Goal: Information Seeking & Learning: Learn about a topic

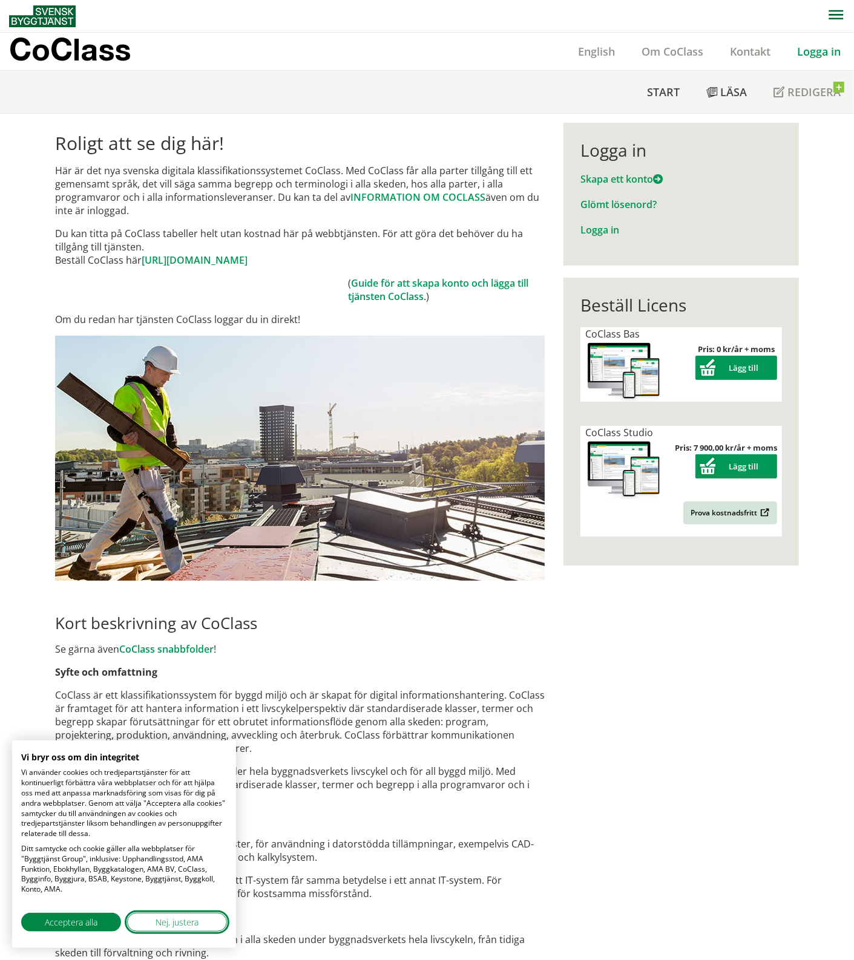
click at [172, 926] on span "Nej, justera" at bounding box center [176, 922] width 43 height 13
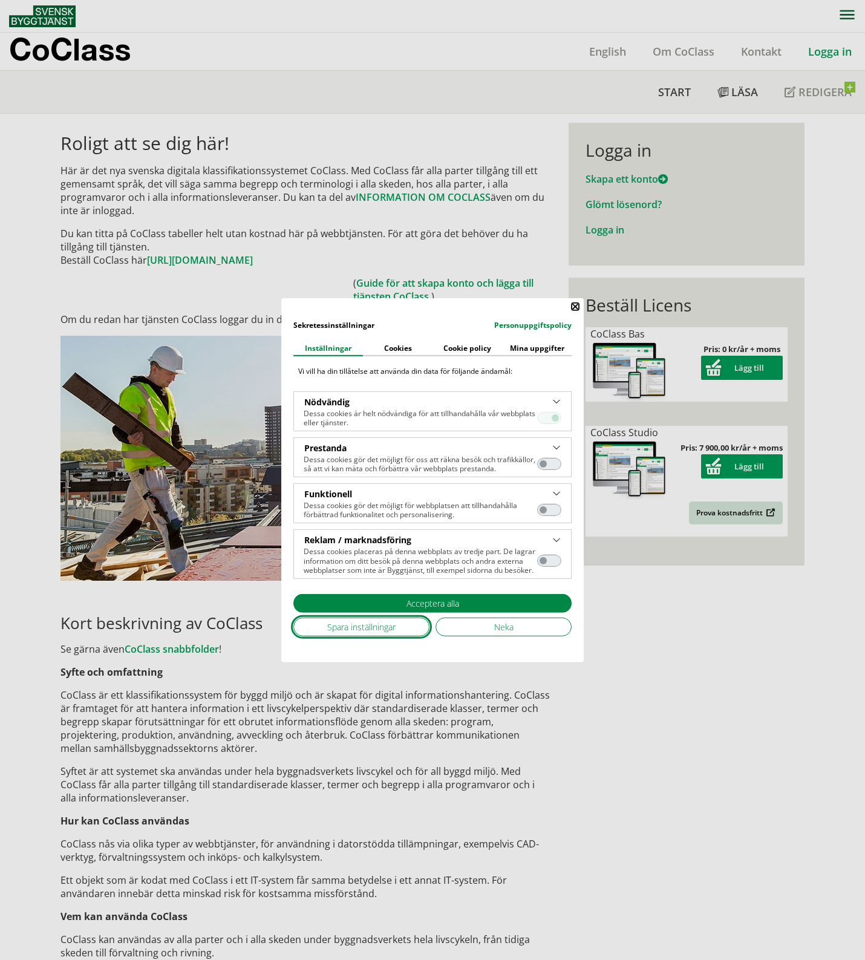
click at [373, 630] on span "Spara inställningar" at bounding box center [361, 627] width 68 height 13
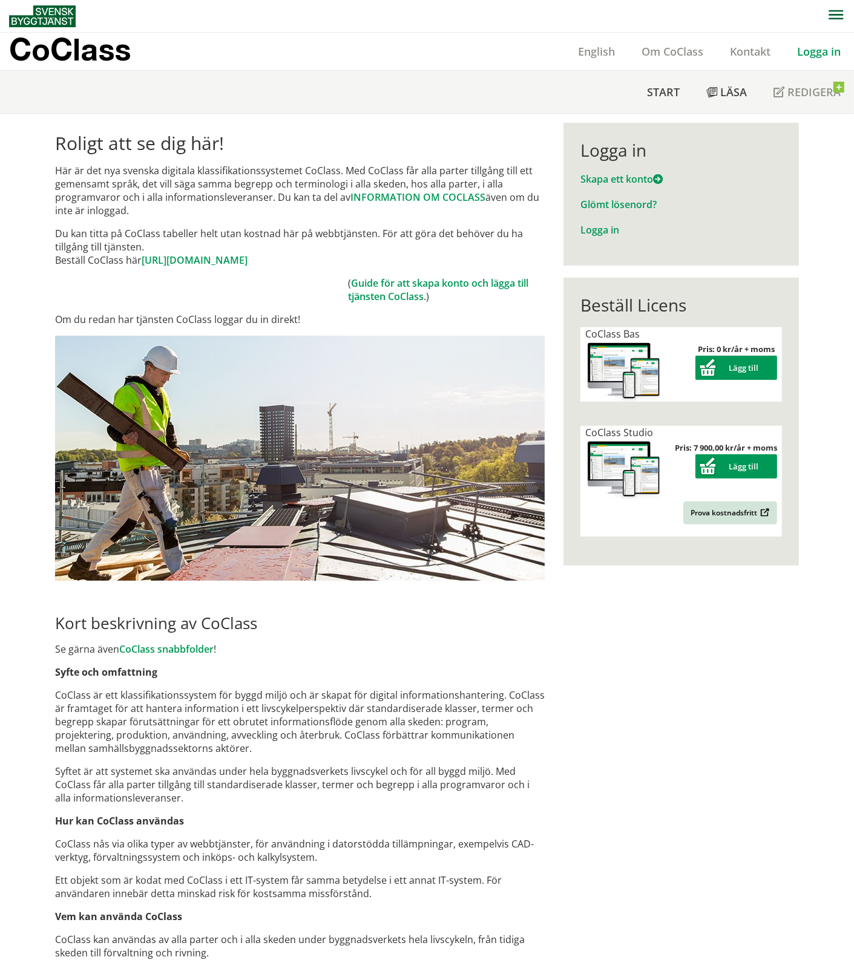
click at [812, 50] on link "Logga in" at bounding box center [819, 51] width 70 height 15
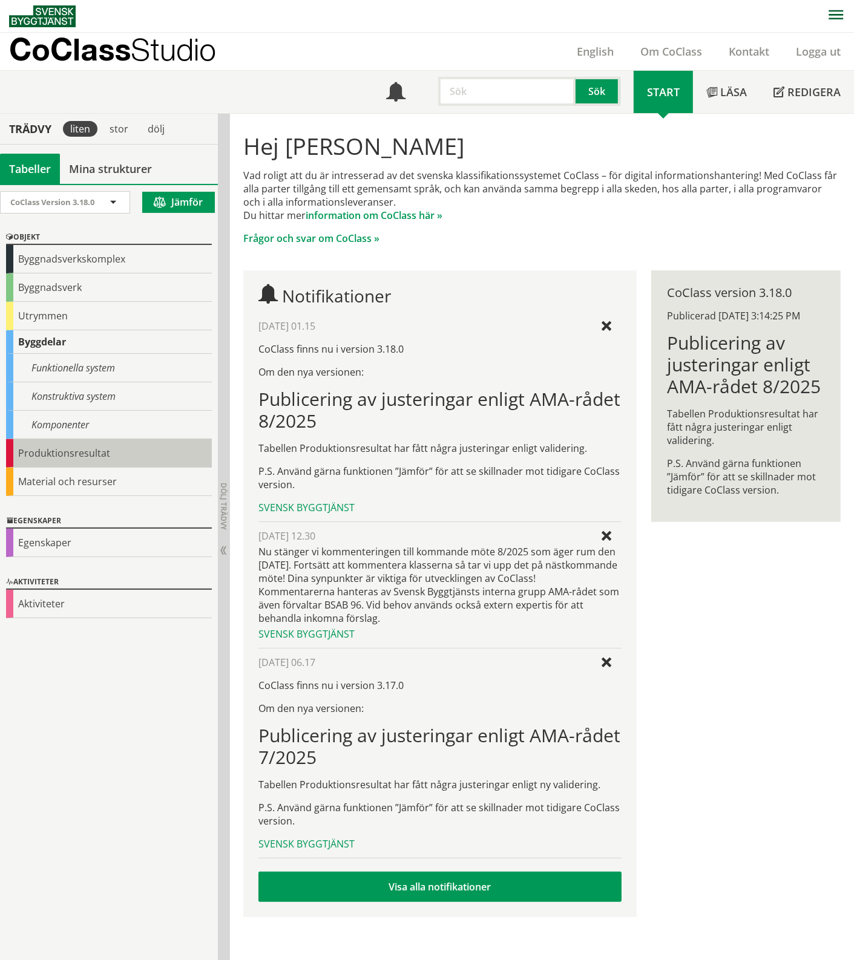
click at [83, 446] on div "Produktionsresultat" at bounding box center [109, 453] width 206 height 28
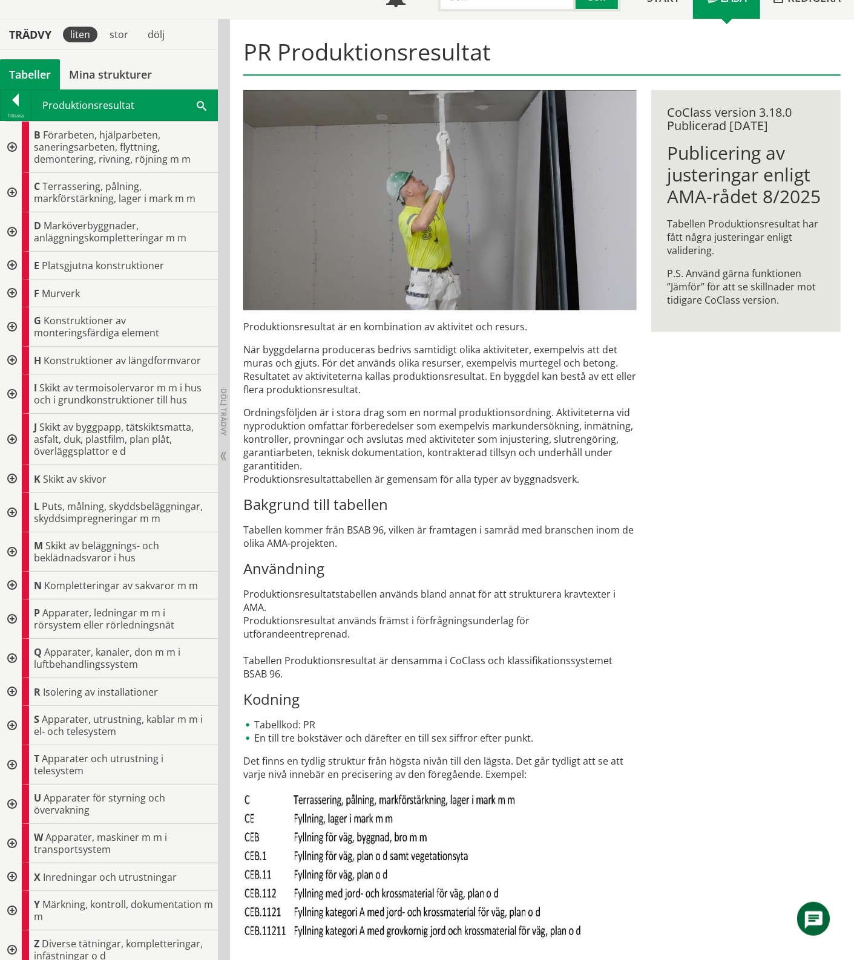
scroll to position [101, 0]
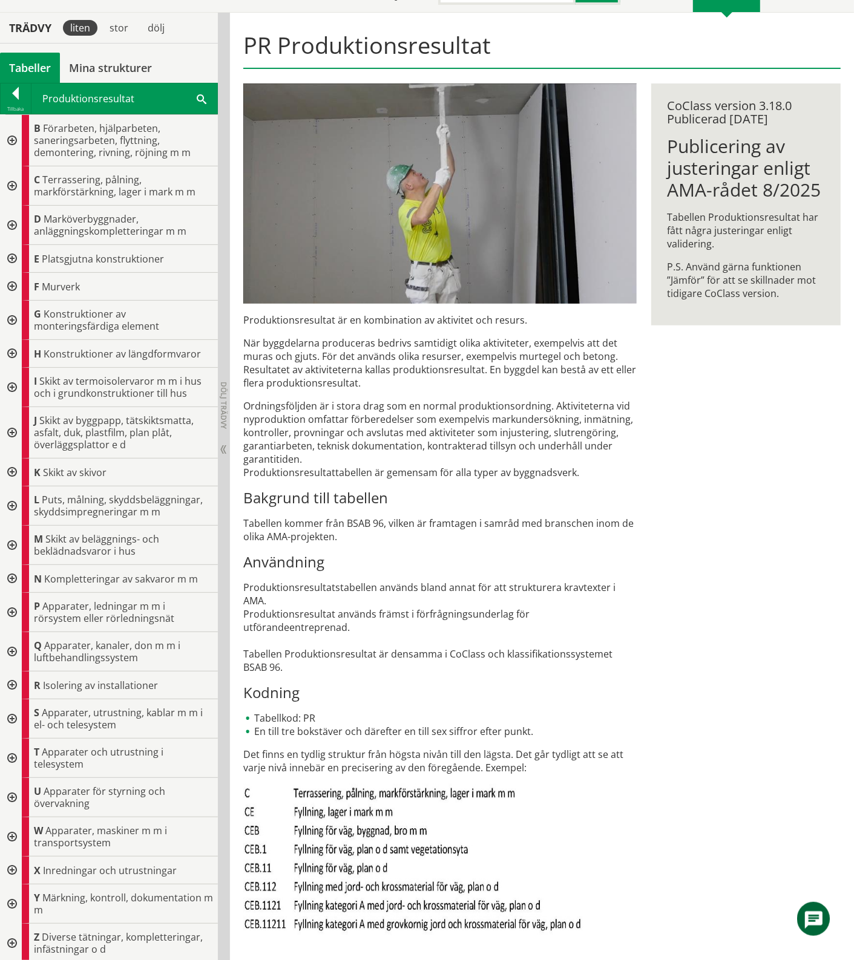
click at [374, 619] on p "Produktionsresultatstabellen används bland annat för att strukturera kravtexter…" at bounding box center [439, 627] width 393 height 93
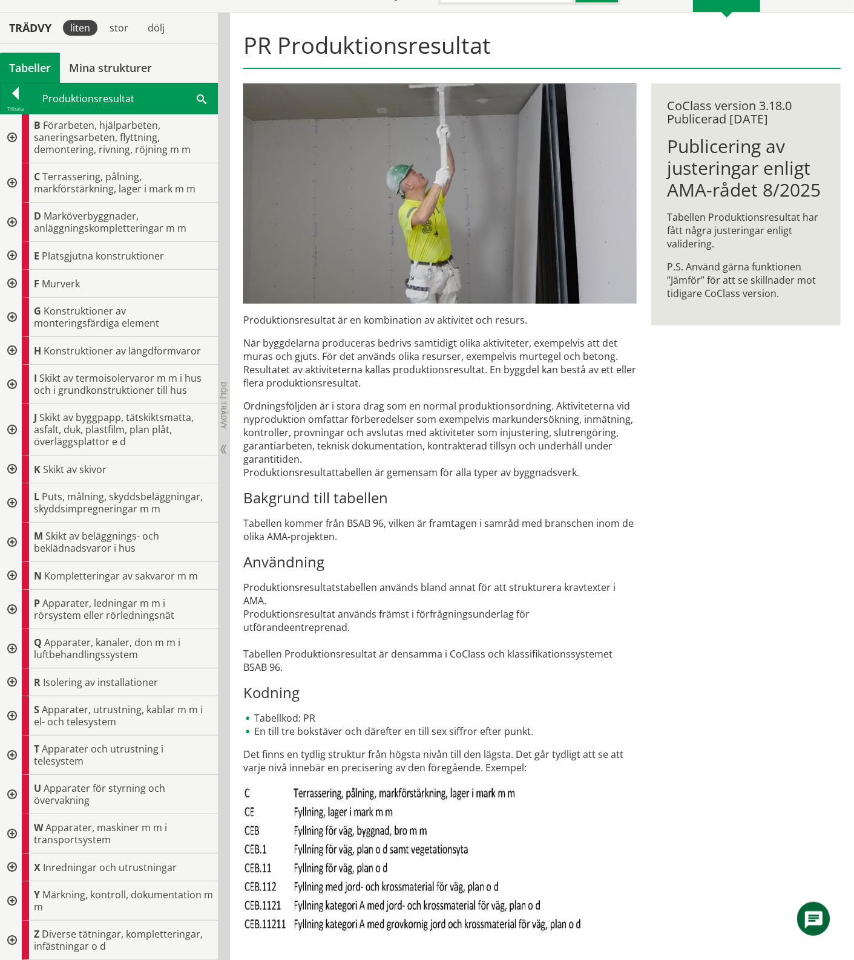
click at [12, 469] on div at bounding box center [11, 470] width 22 height 28
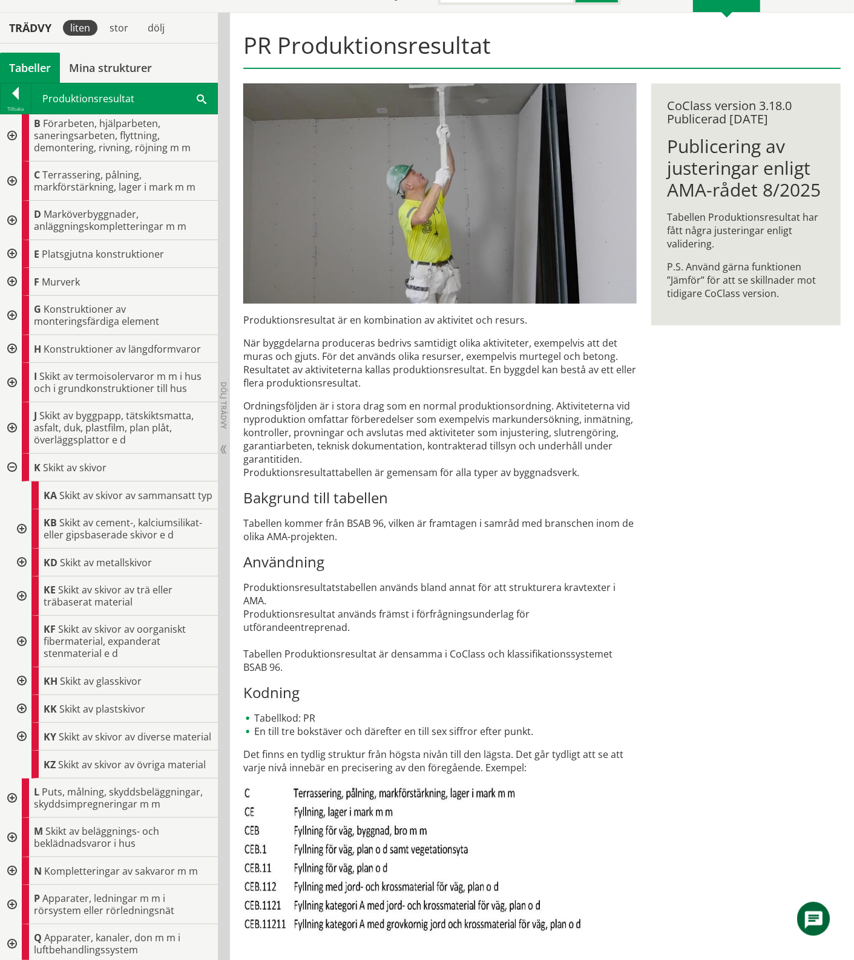
click at [12, 469] on div at bounding box center [11, 468] width 22 height 28
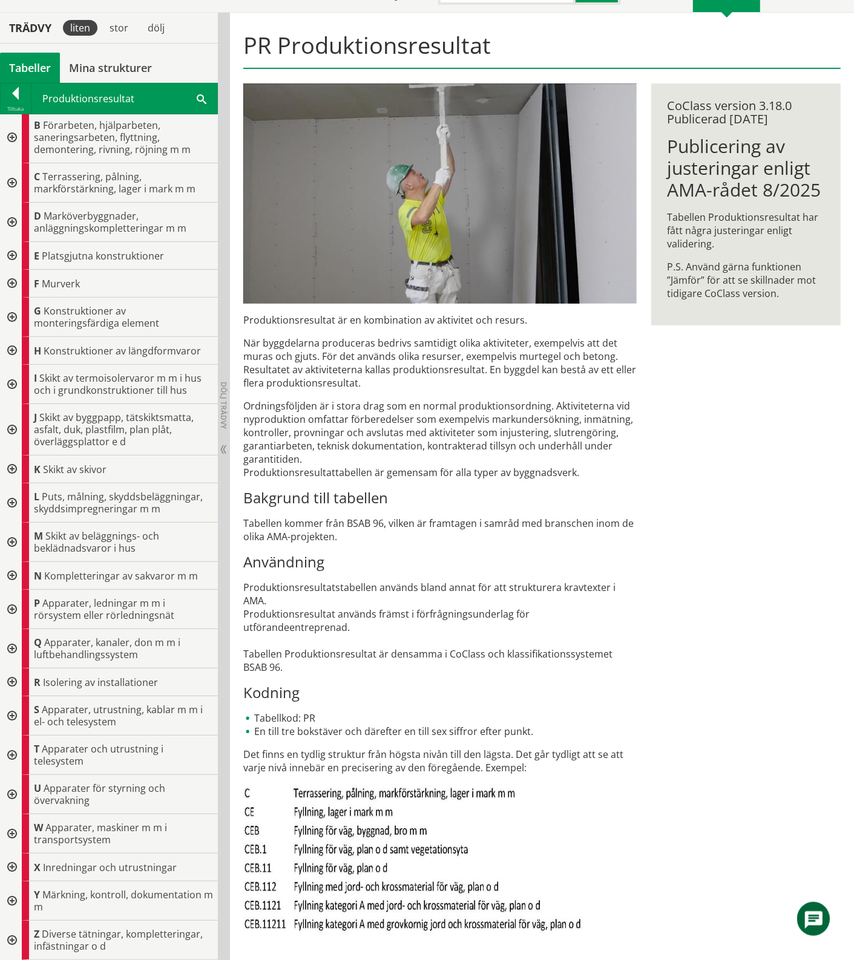
click at [12, 469] on div at bounding box center [11, 470] width 22 height 28
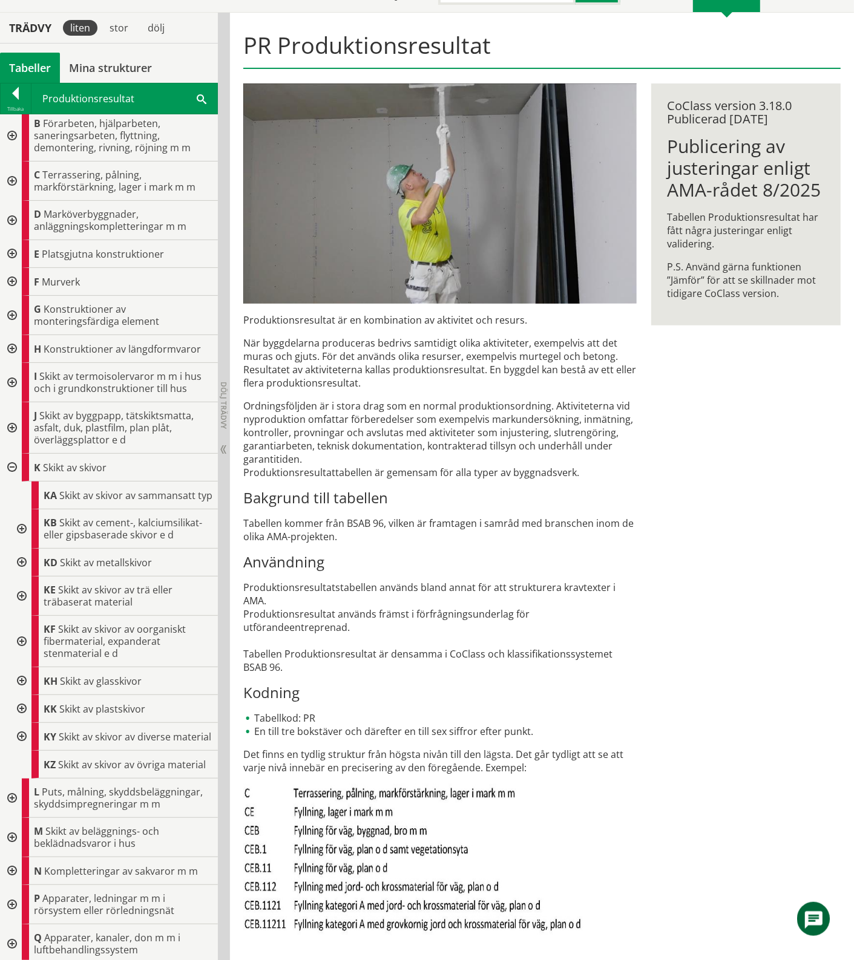
click at [24, 539] on div at bounding box center [21, 528] width 22 height 39
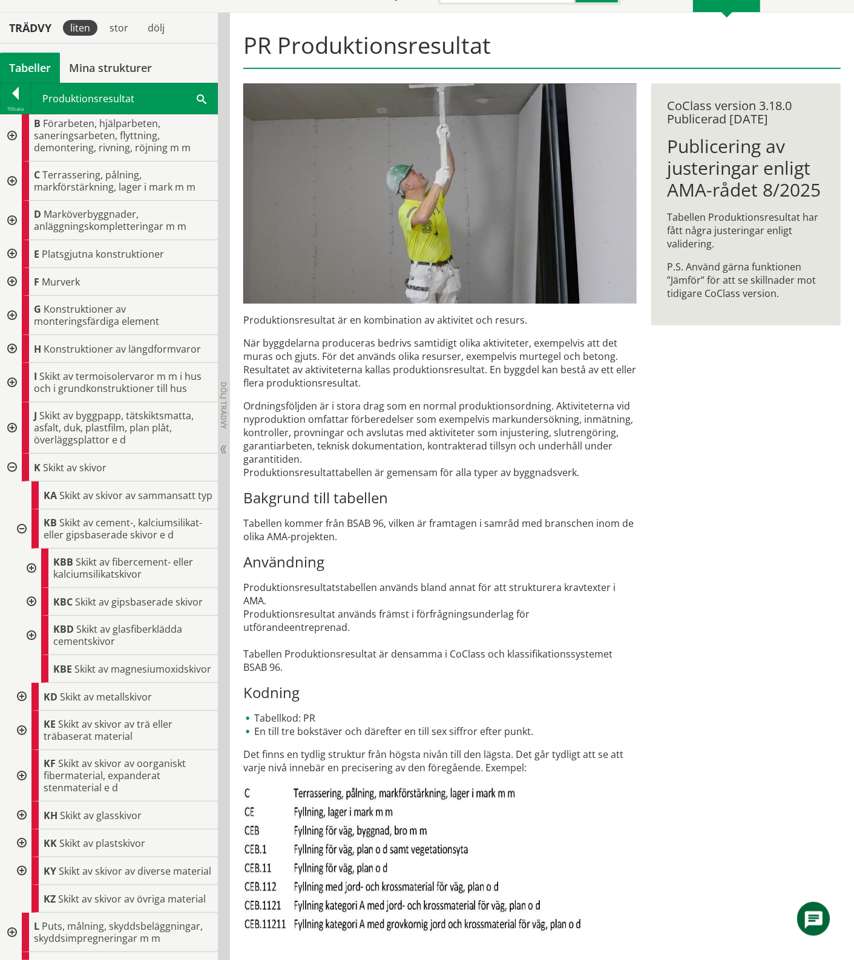
click at [35, 581] on div at bounding box center [30, 568] width 22 height 39
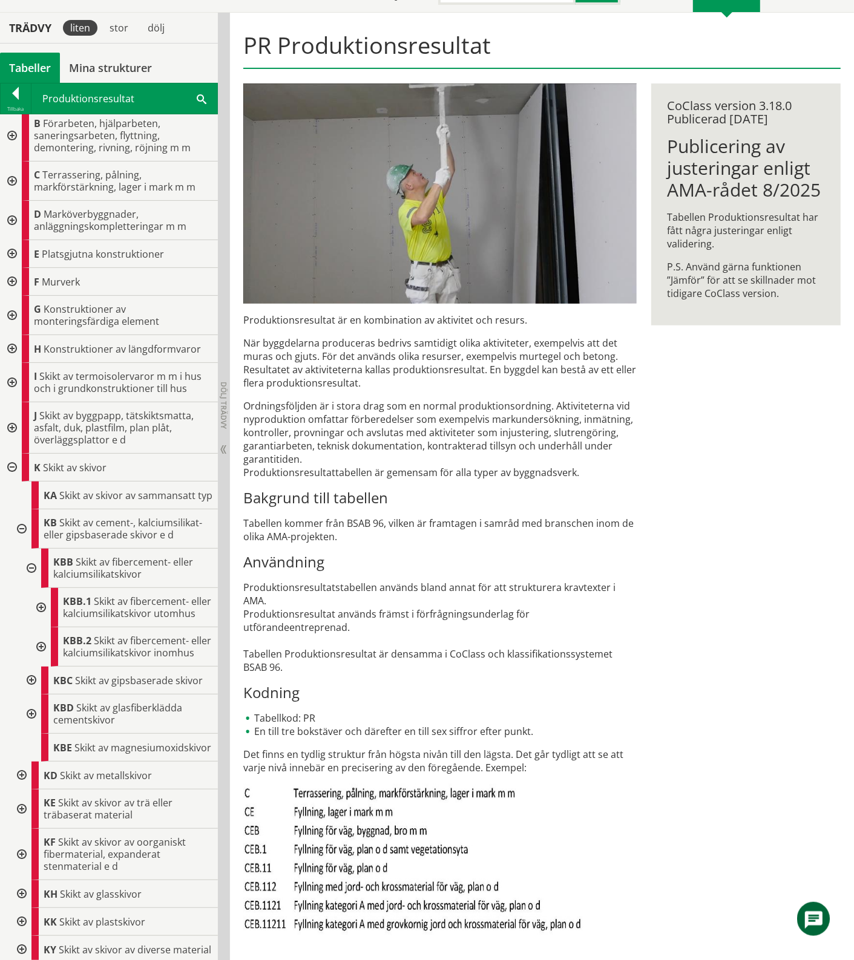
click at [45, 627] on div at bounding box center [40, 607] width 22 height 39
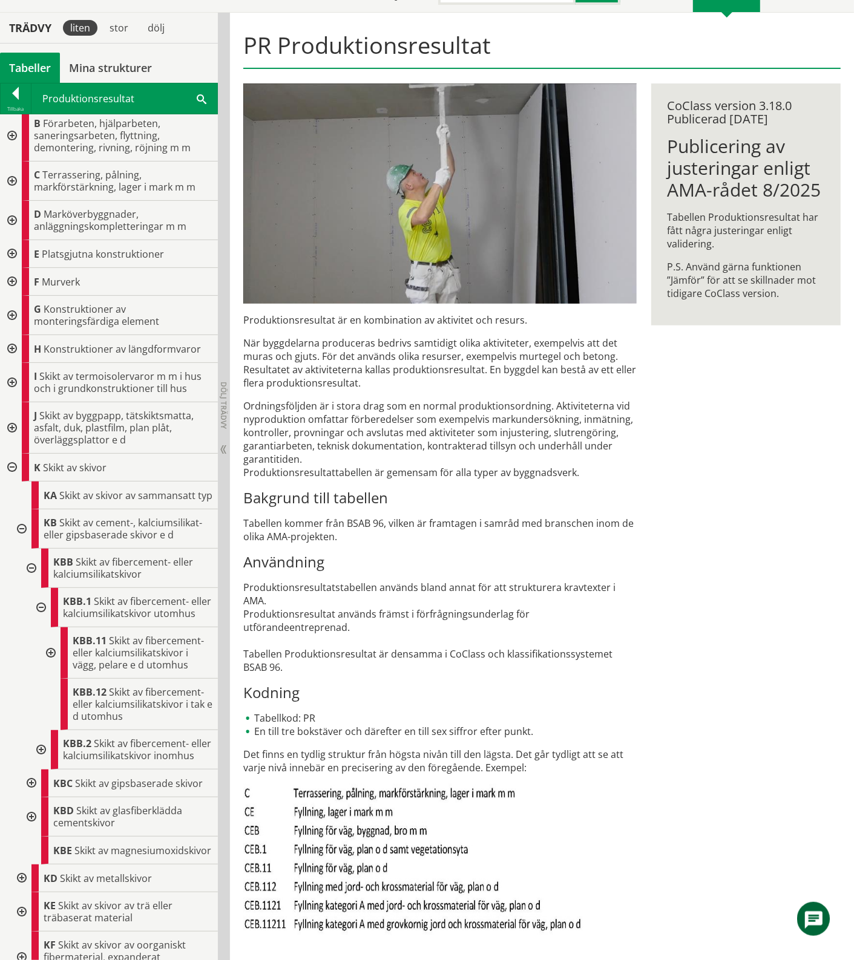
click at [54, 679] on div at bounding box center [50, 652] width 22 height 51
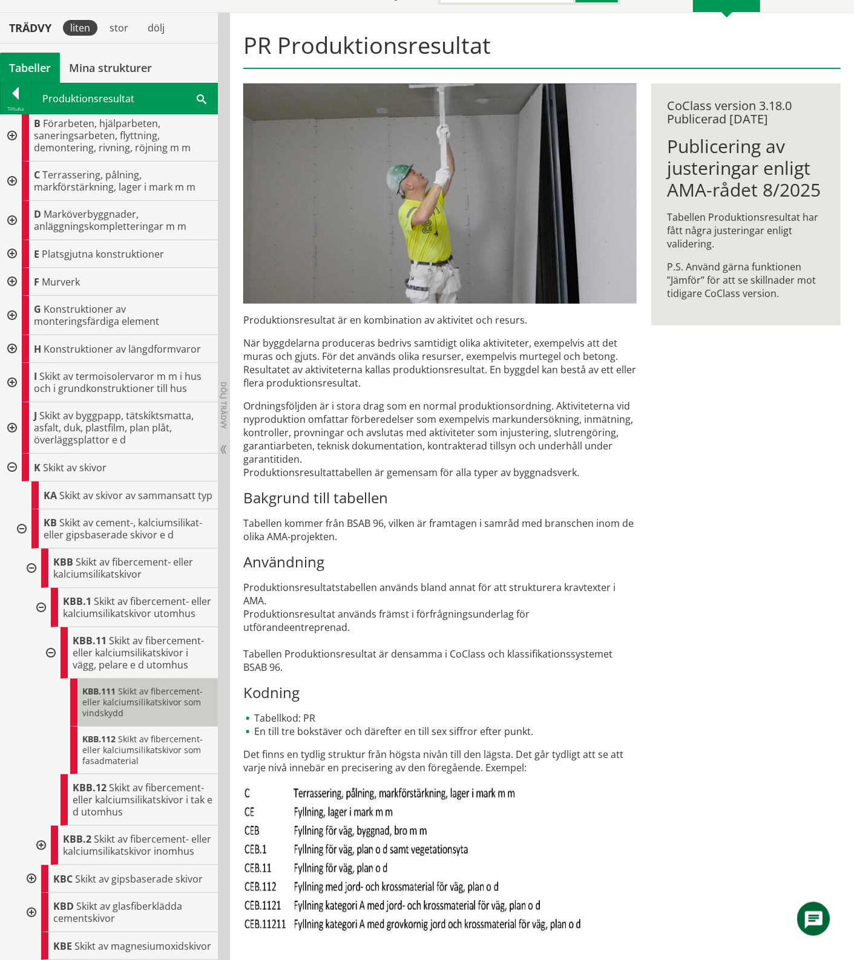
click at [119, 719] on span "Skikt av fibercement- eller kalciumsilikatskivor som vindskydd" at bounding box center [142, 701] width 120 height 33
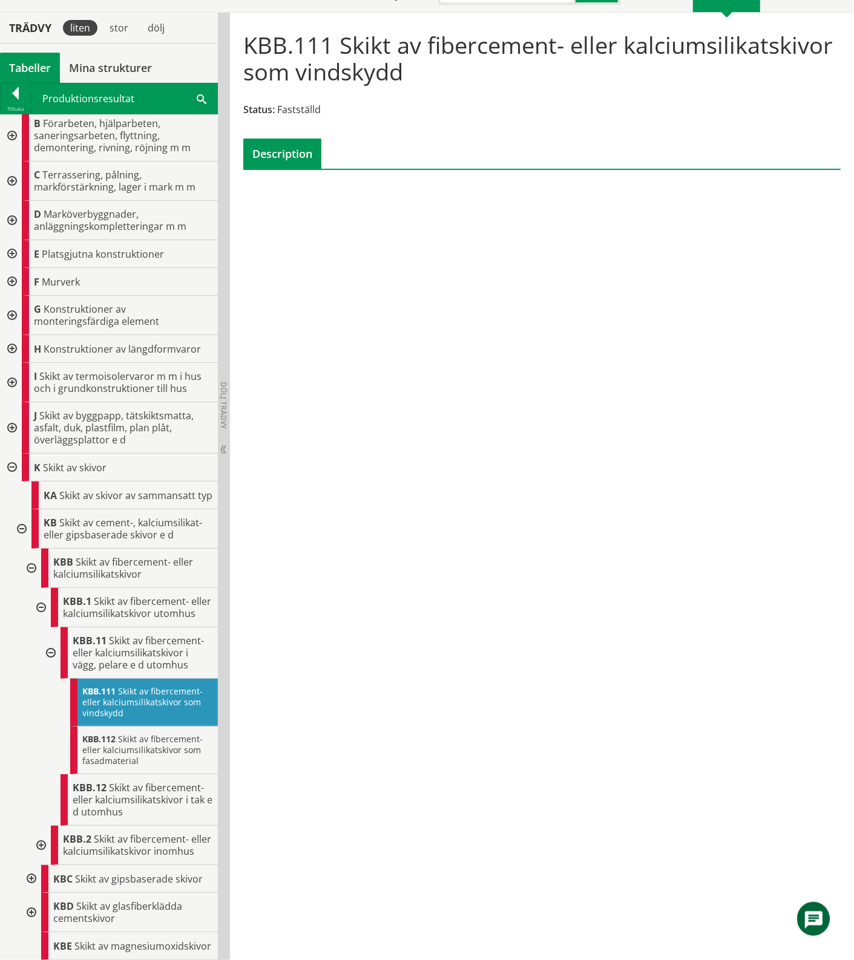
click at [52, 679] on div at bounding box center [50, 652] width 22 height 51
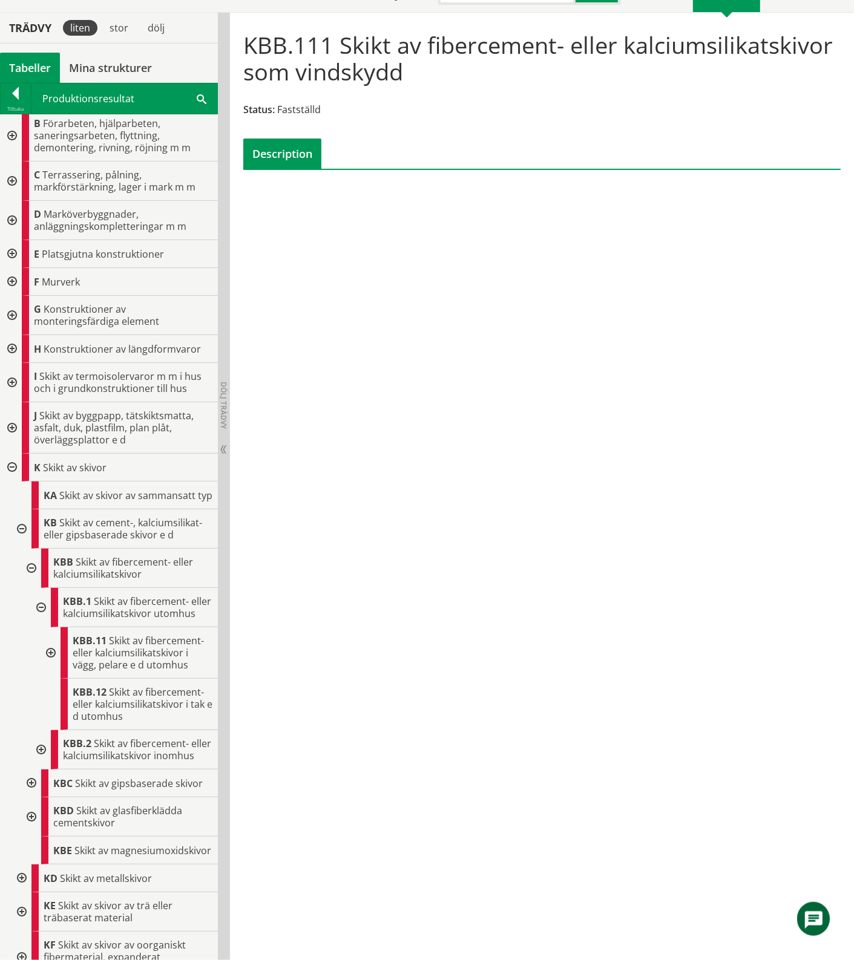
click at [41, 627] on div at bounding box center [40, 607] width 22 height 39
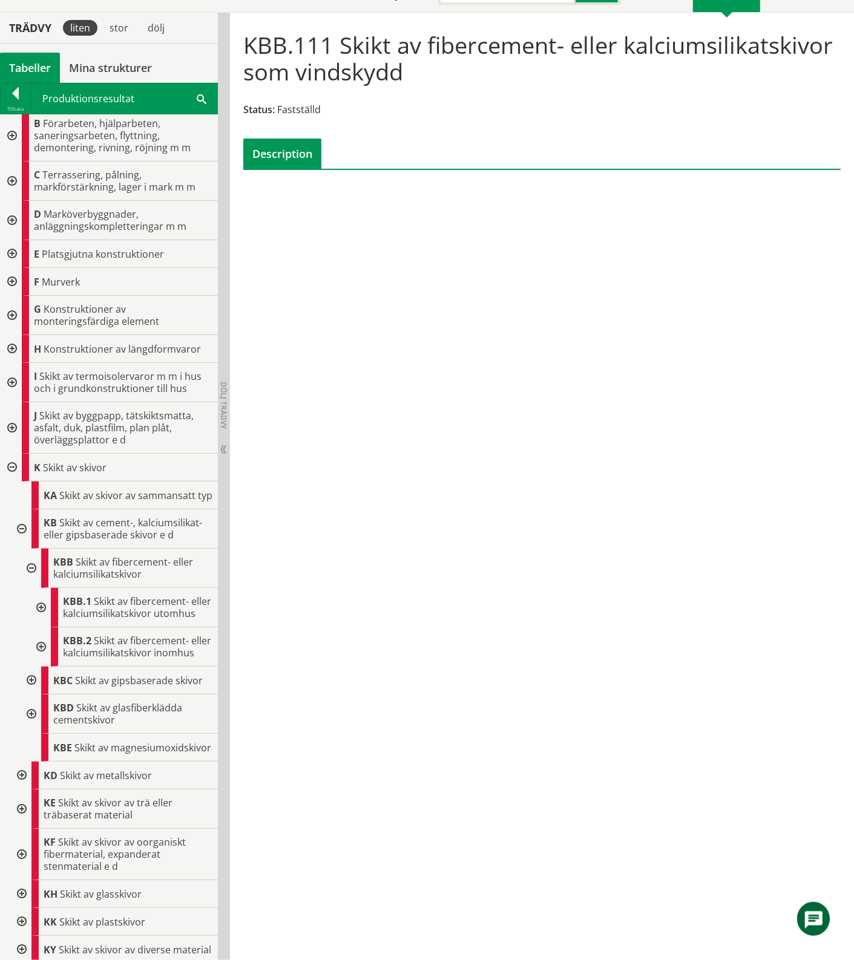
click at [34, 579] on div at bounding box center [30, 568] width 22 height 39
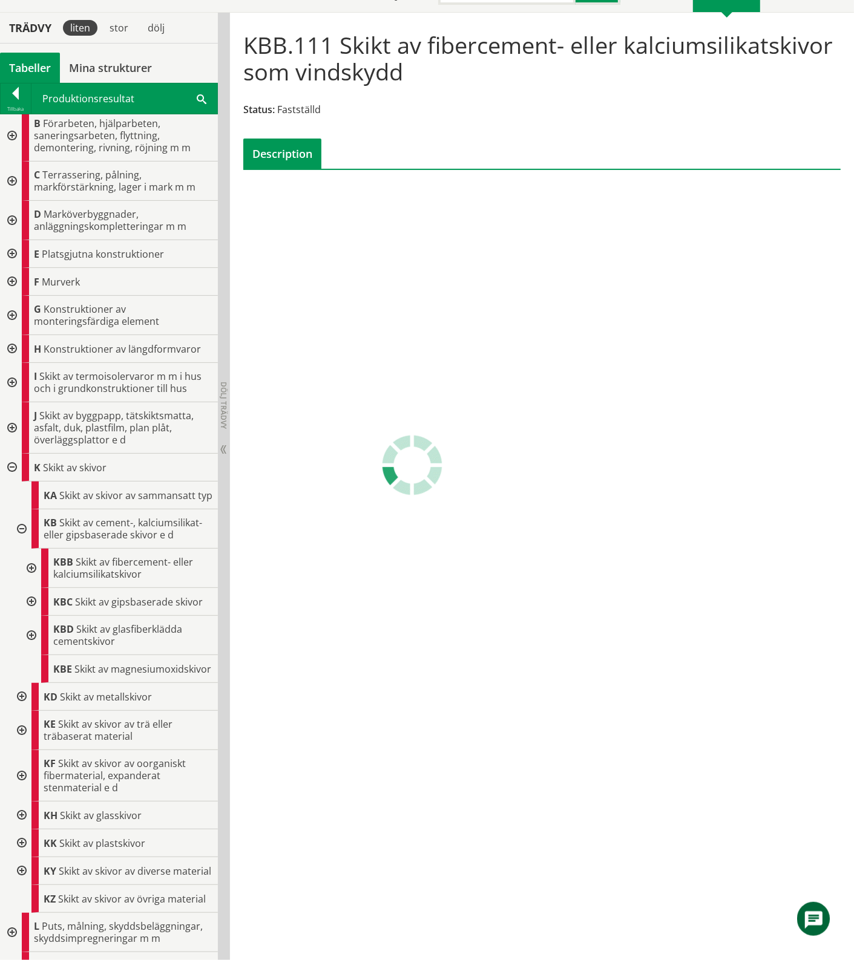
click at [22, 542] on div at bounding box center [21, 528] width 22 height 39
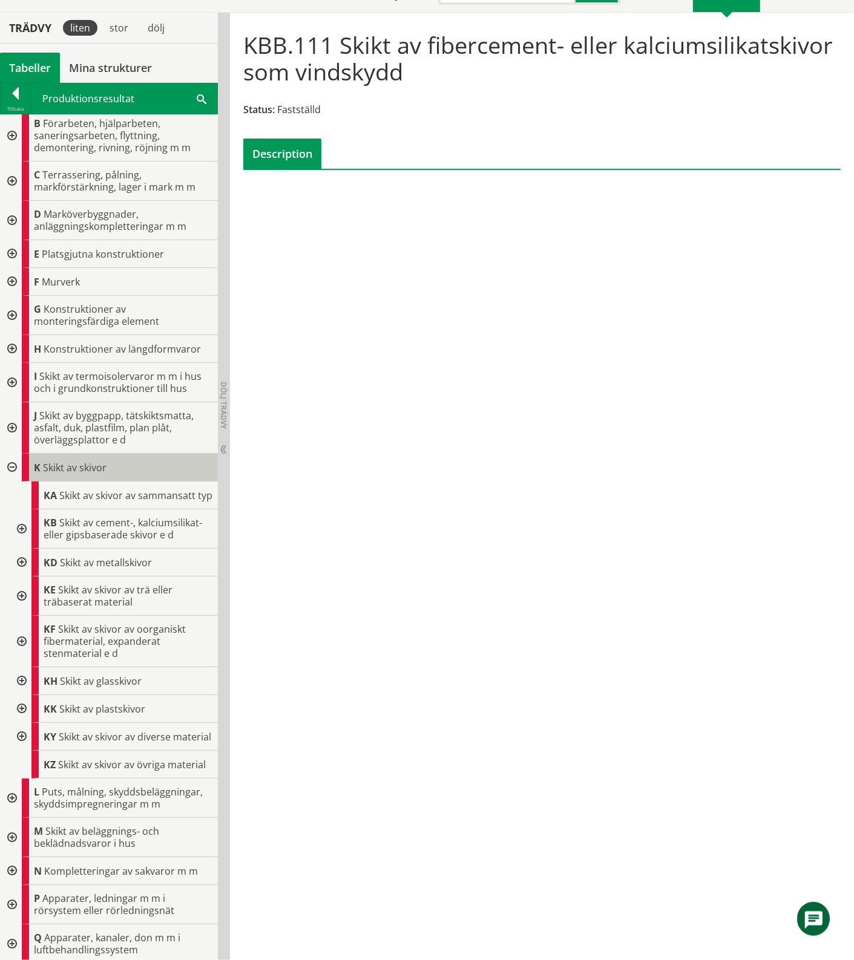
click at [68, 476] on div "K Skikt av skivor" at bounding box center [120, 468] width 196 height 28
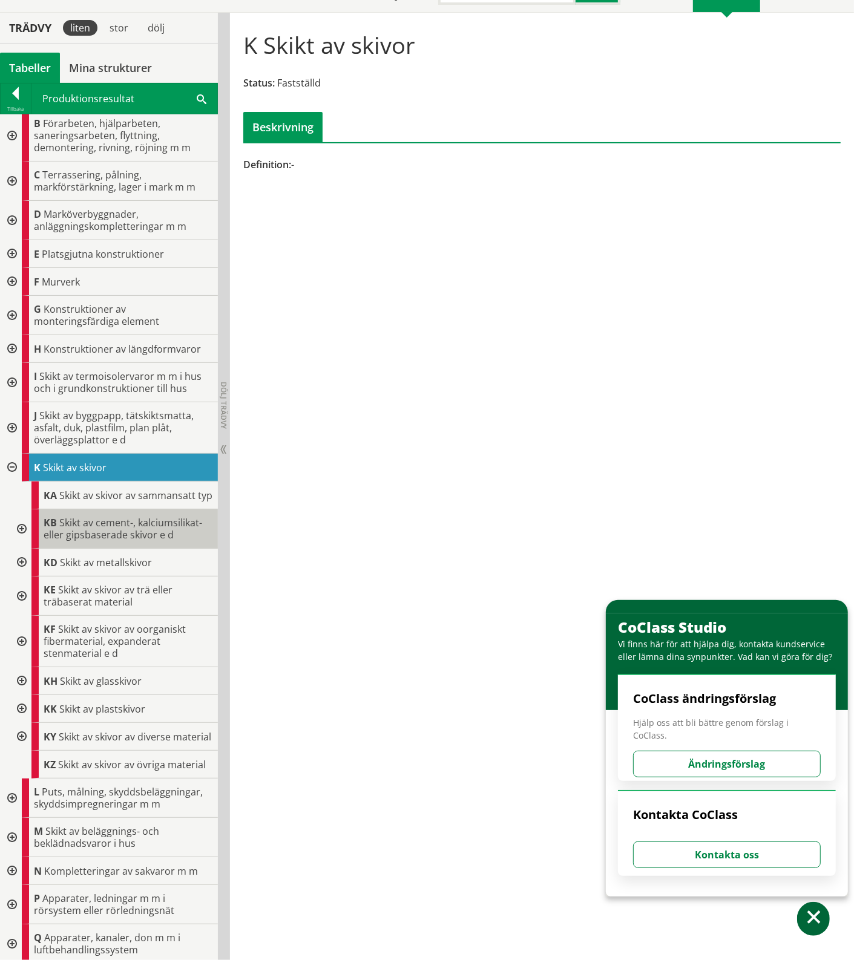
click at [106, 549] on div "KB Skikt av cement-, kalciumsilikat- eller gipsbaserade skivor e d" at bounding box center [124, 528] width 186 height 39
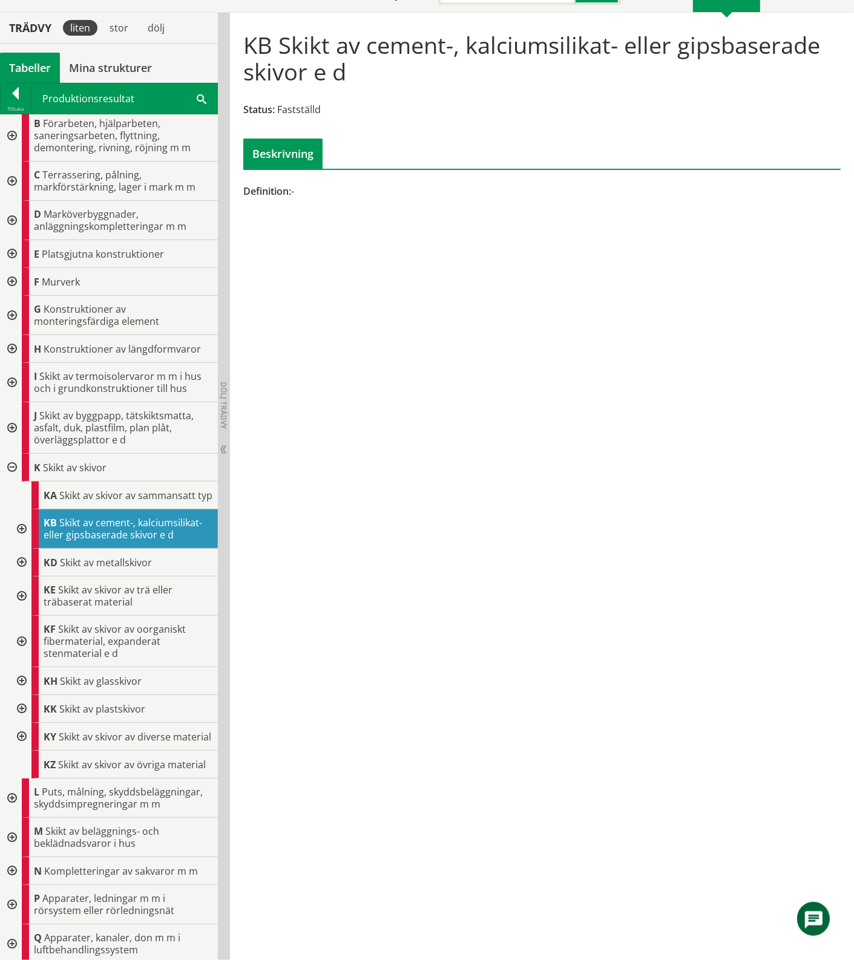
click at [22, 542] on div at bounding box center [21, 528] width 22 height 39
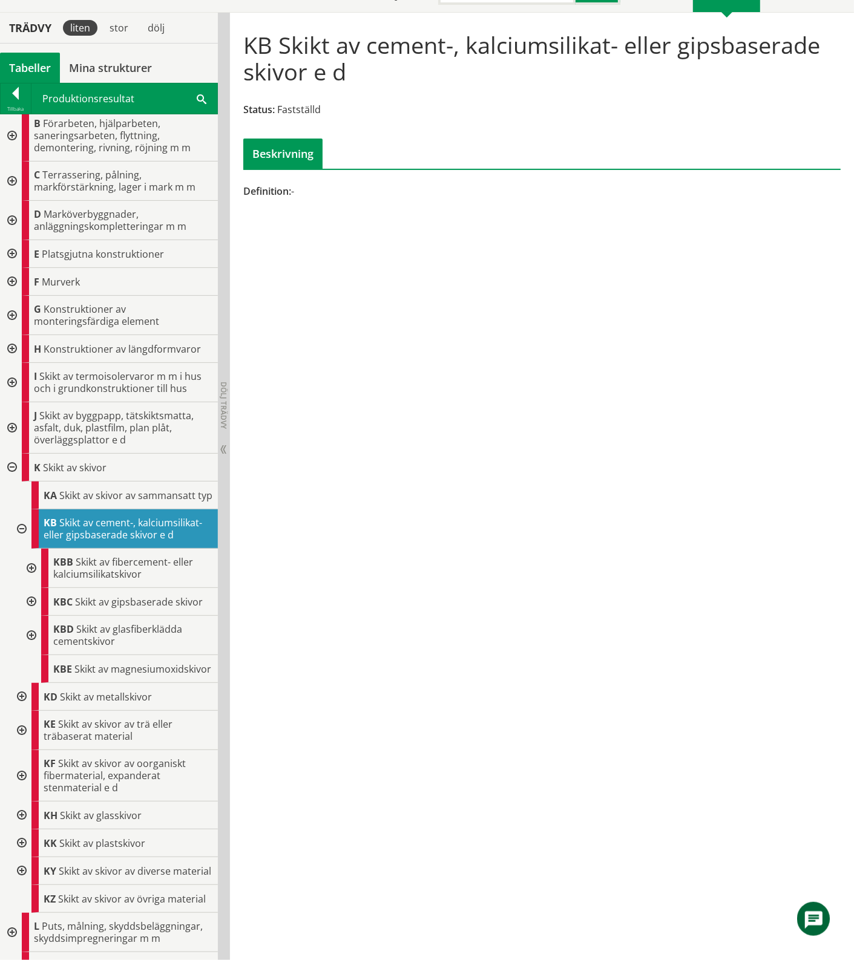
click at [33, 583] on div at bounding box center [30, 568] width 22 height 39
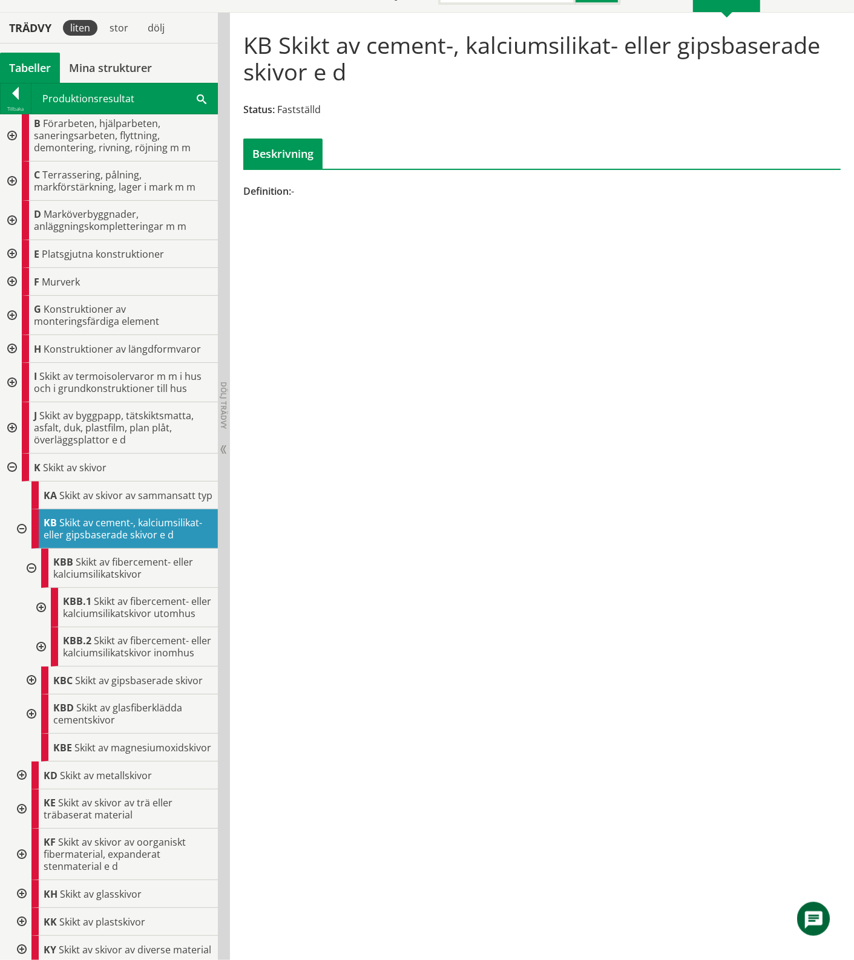
click at [44, 624] on div at bounding box center [40, 607] width 22 height 39
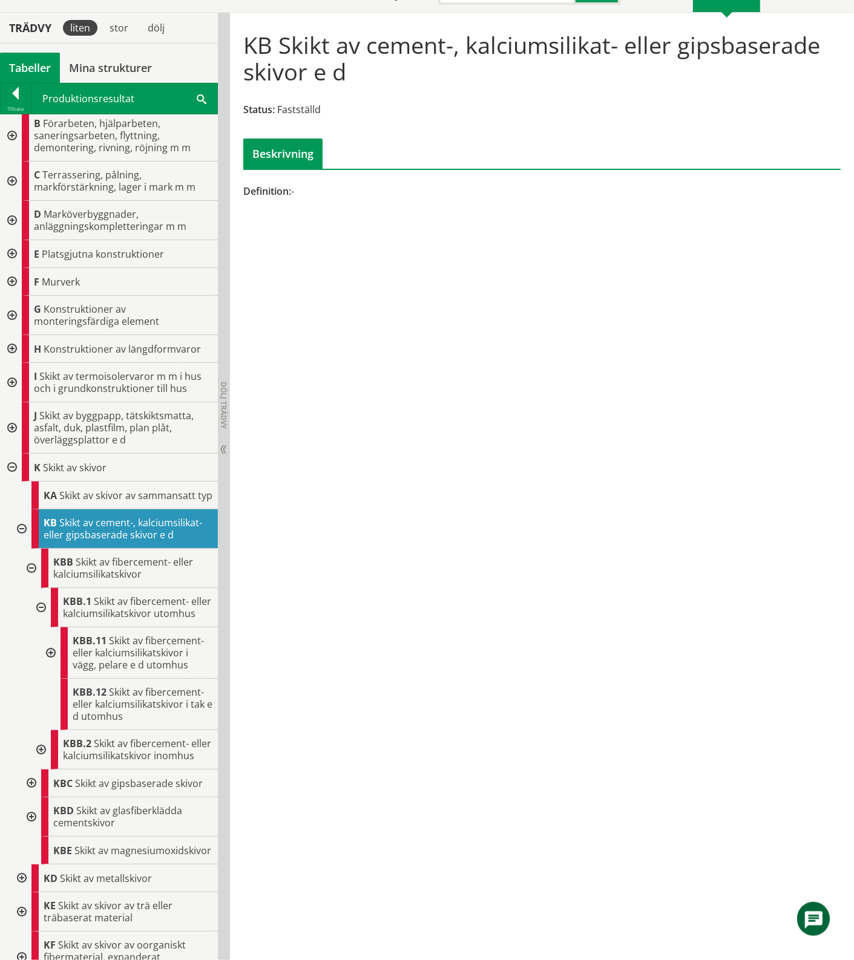
click at [52, 679] on div at bounding box center [50, 652] width 22 height 51
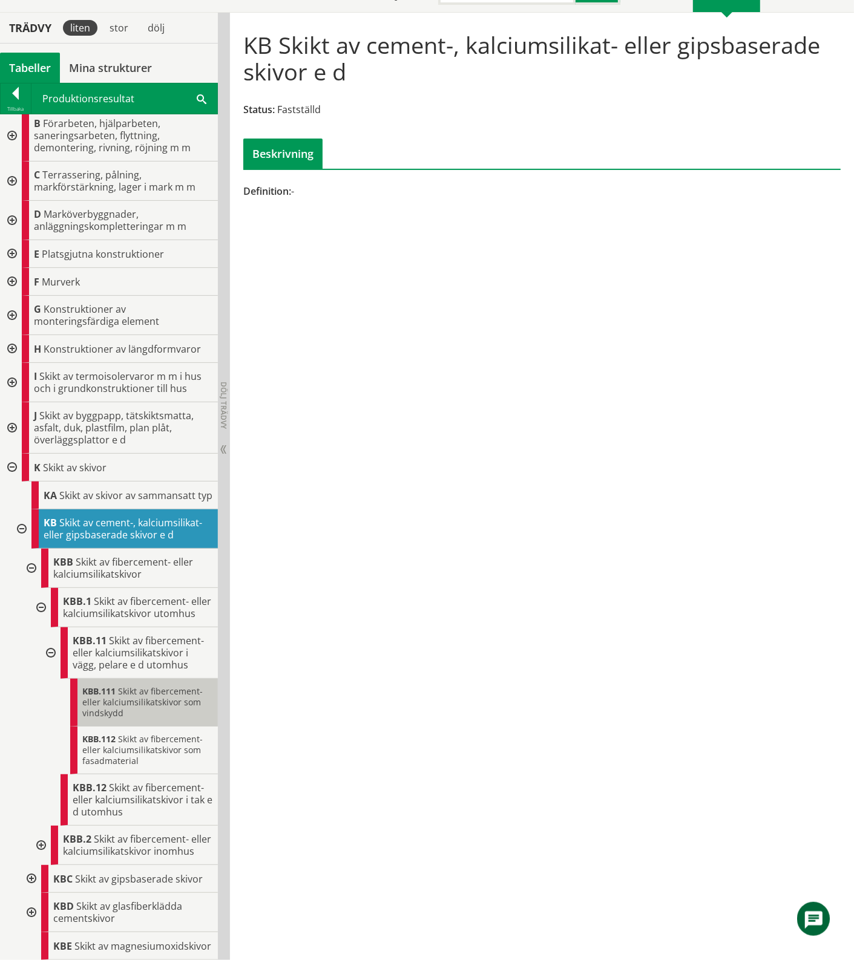
click at [116, 719] on span "Skikt av fibercement- eller kalciumsilikatskivor som vindskydd" at bounding box center [142, 701] width 120 height 33
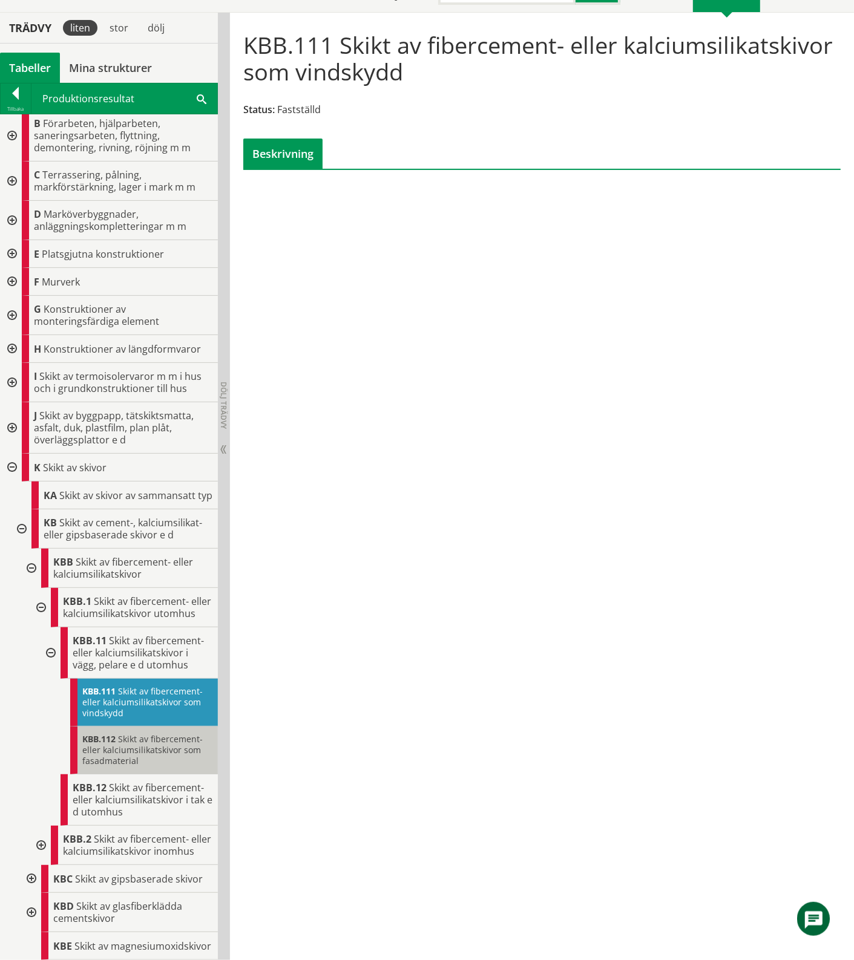
click at [149, 774] on div "KBB.112 Skikt av fibercement- eller kalciumsilikatskivor som fasadmaterial" at bounding box center [144, 751] width 148 height 48
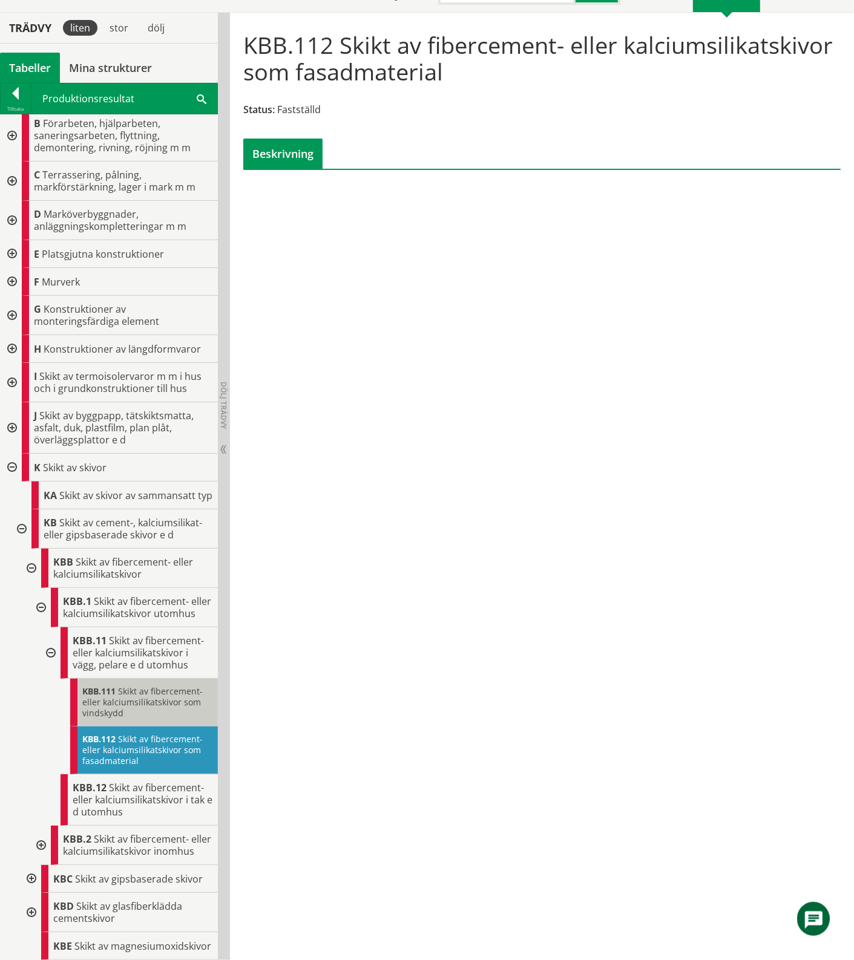
click at [152, 719] on span "Skikt av fibercement- eller kalciumsilikatskivor som vindskydd" at bounding box center [142, 701] width 120 height 33
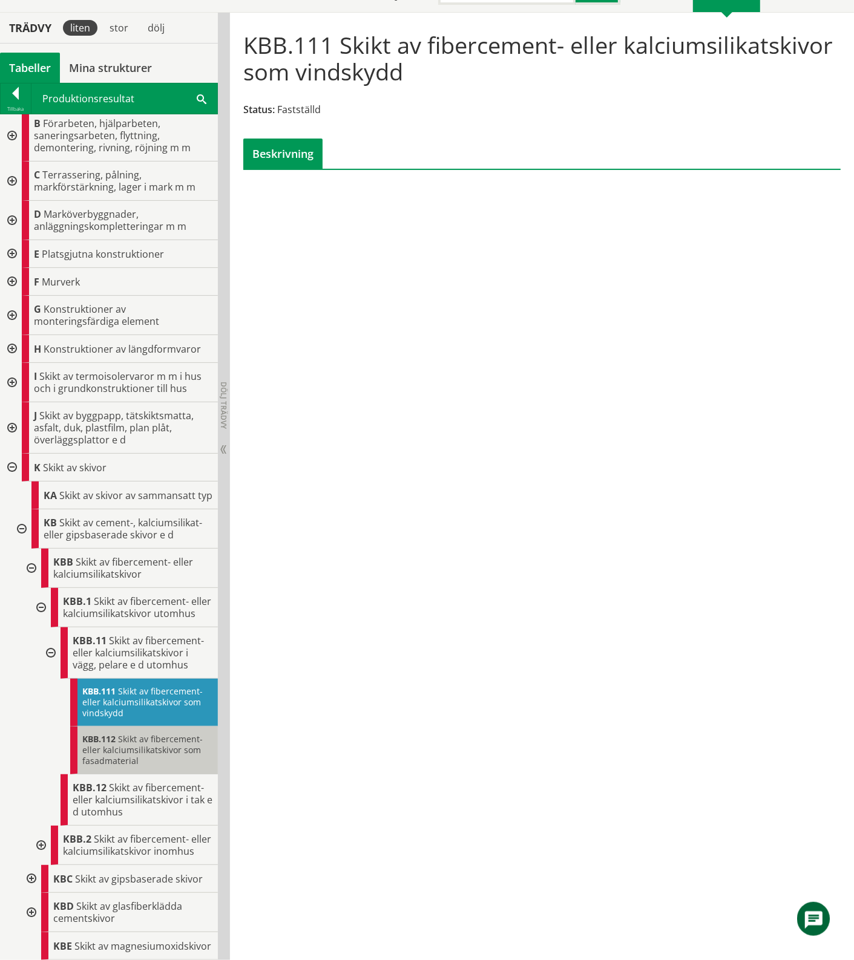
click at [149, 774] on div "KBB.112 Skikt av fibercement- eller kalciumsilikatskivor som fasadmaterial" at bounding box center [144, 751] width 148 height 48
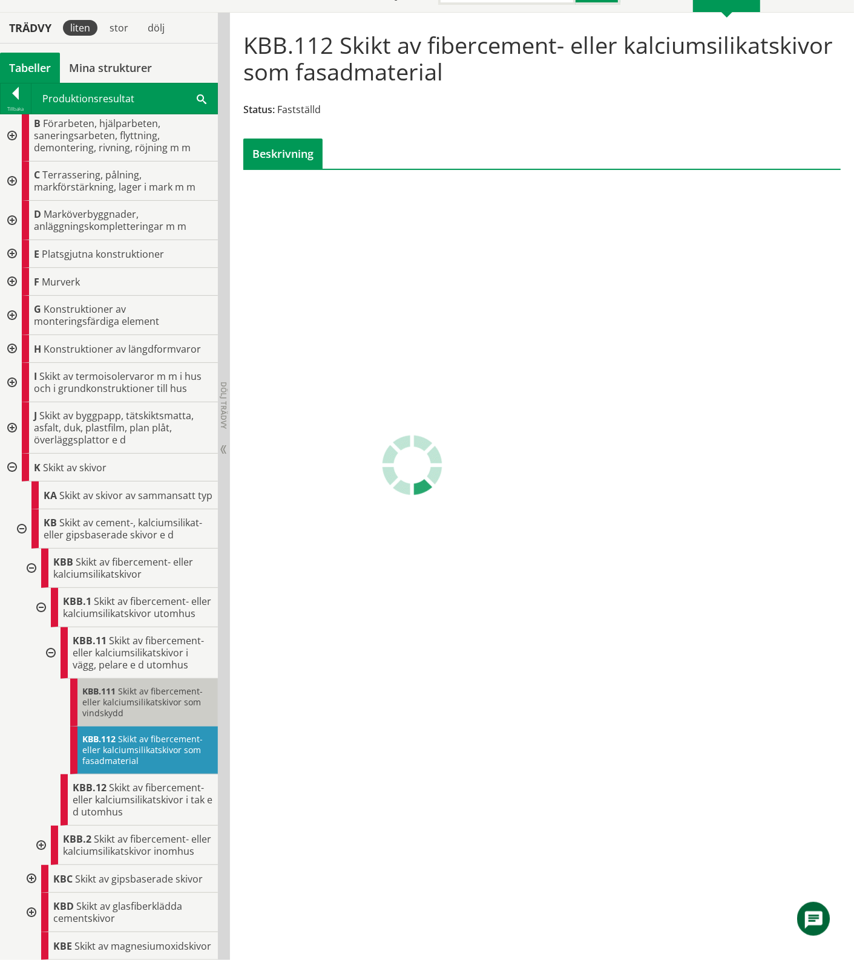
click at [148, 719] on span "Skikt av fibercement- eller kalciumsilikatskivor som vindskydd" at bounding box center [142, 701] width 120 height 33
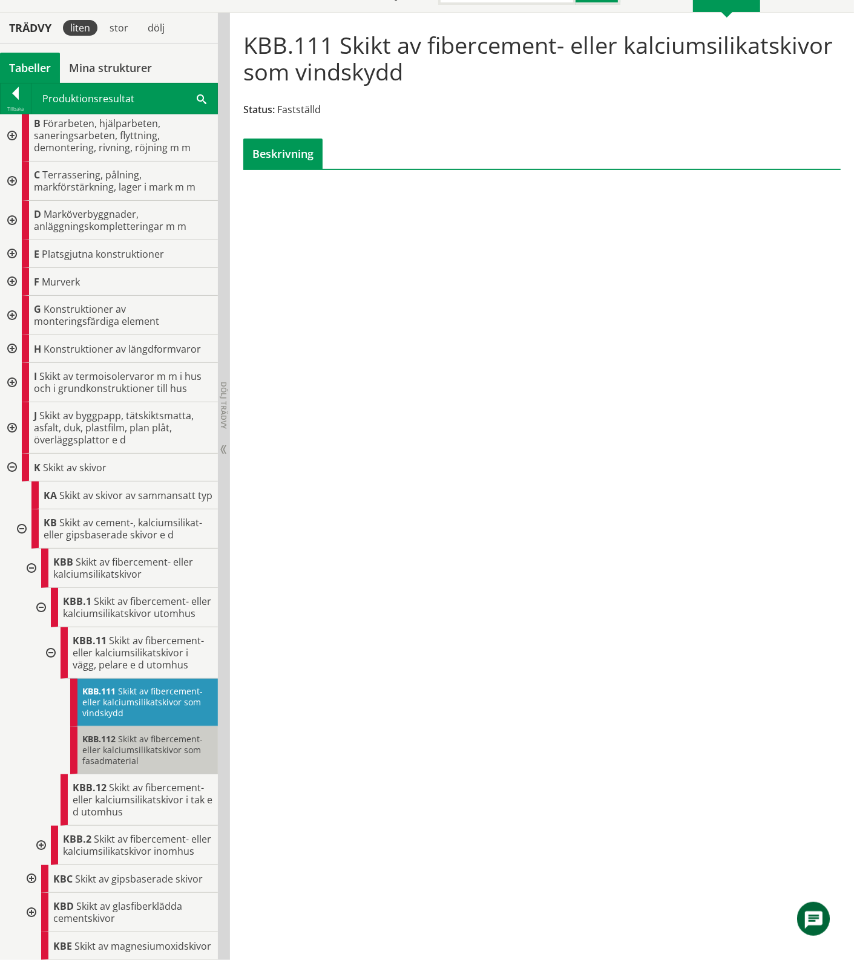
click at [139, 767] on span "Skikt av fibercement- eller kalciumsilikatskivor som fasadmaterial" at bounding box center [142, 749] width 120 height 33
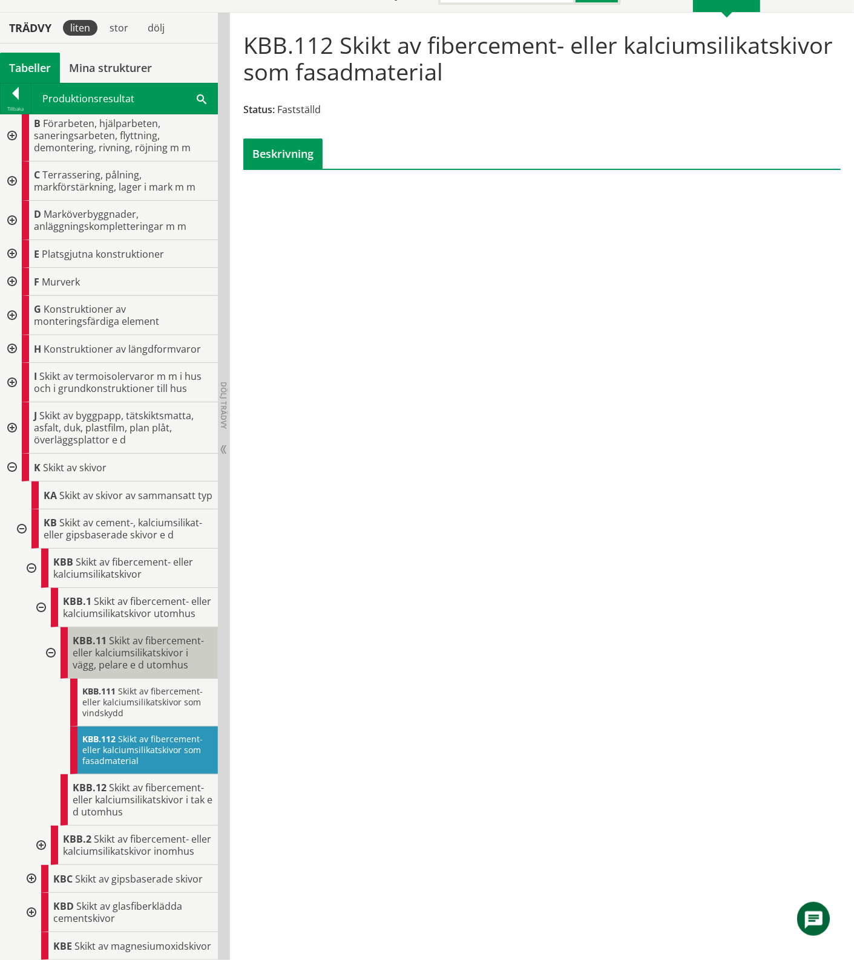
click at [98, 672] on span "Skikt av fibercement- eller kalciumsilikatskivor i vägg, pelare e d utomhus" at bounding box center [138, 653] width 131 height 38
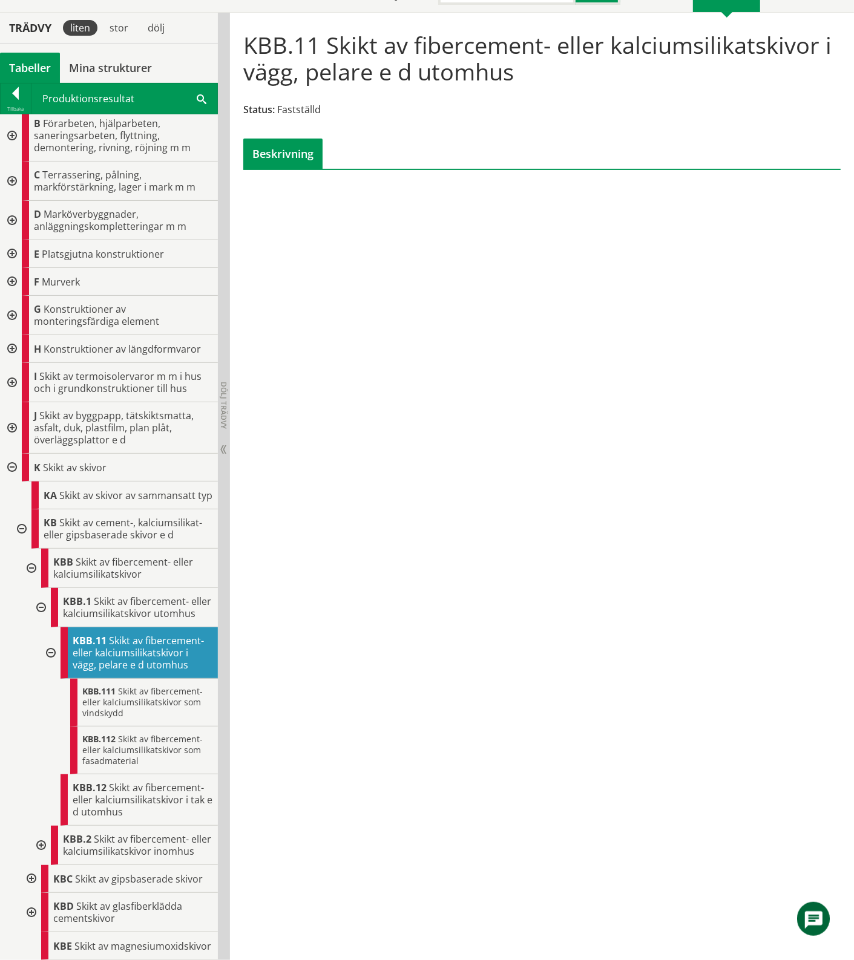
click at [52, 679] on div at bounding box center [50, 652] width 22 height 51
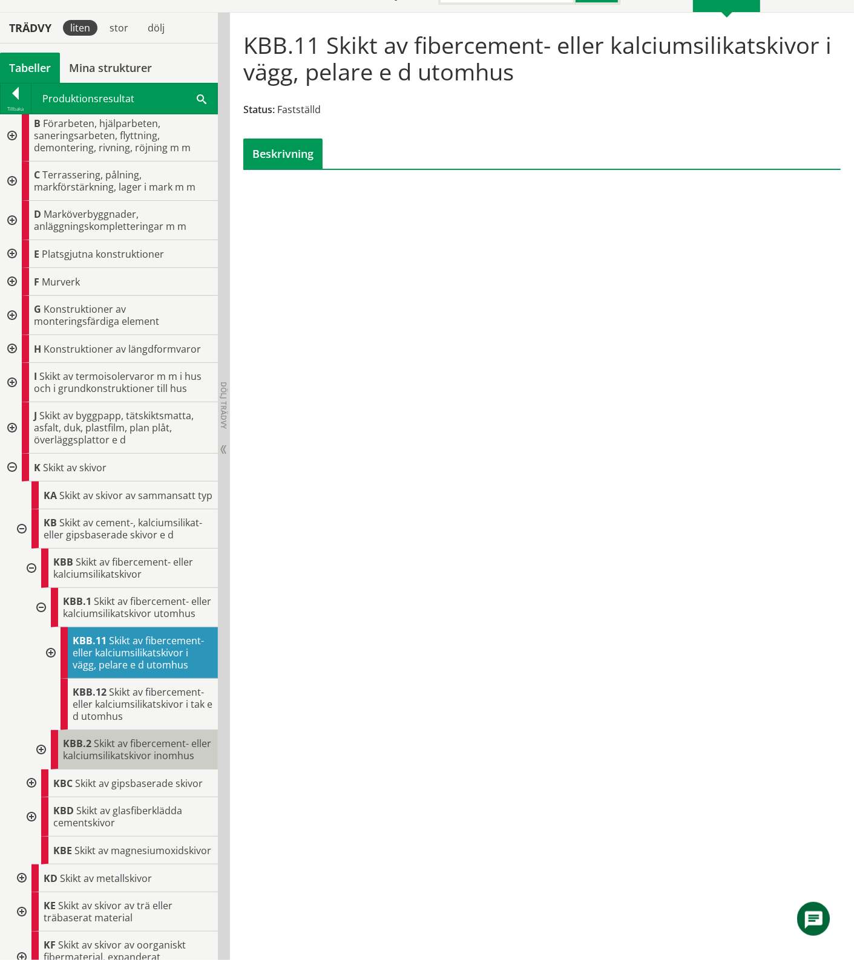
click at [112, 762] on span "Skikt av fibercement- eller kalciumsilikatskivor inomhus" at bounding box center [137, 749] width 148 height 25
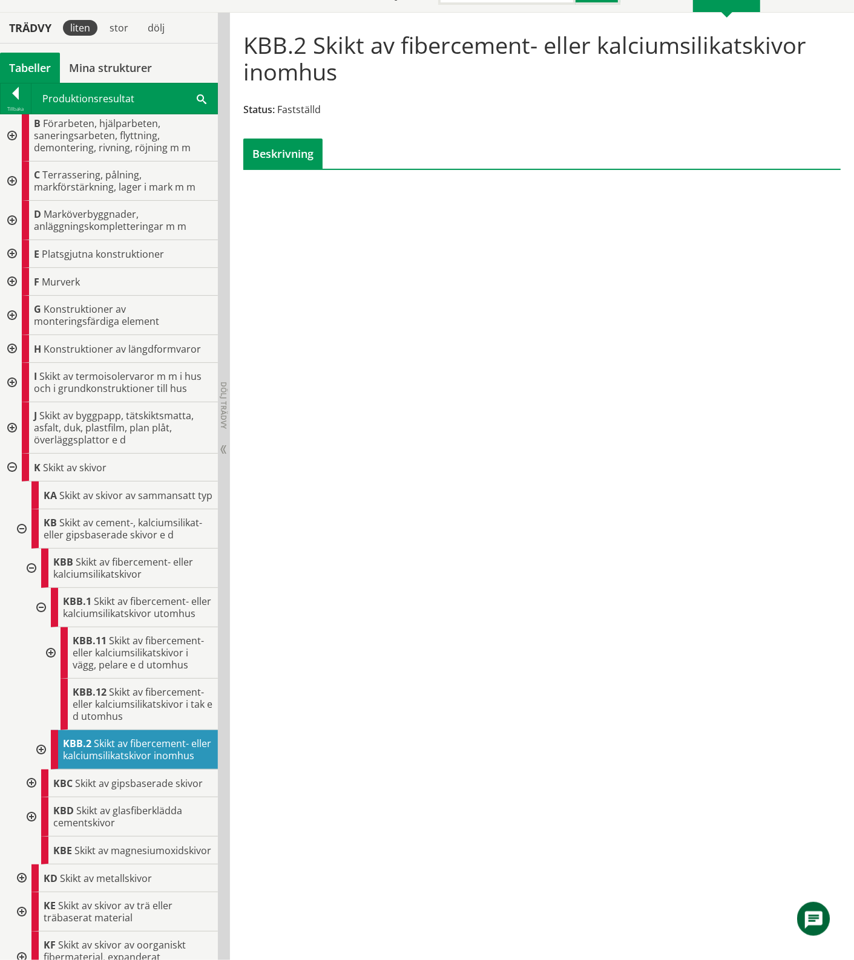
click at [42, 627] on div at bounding box center [40, 607] width 22 height 39
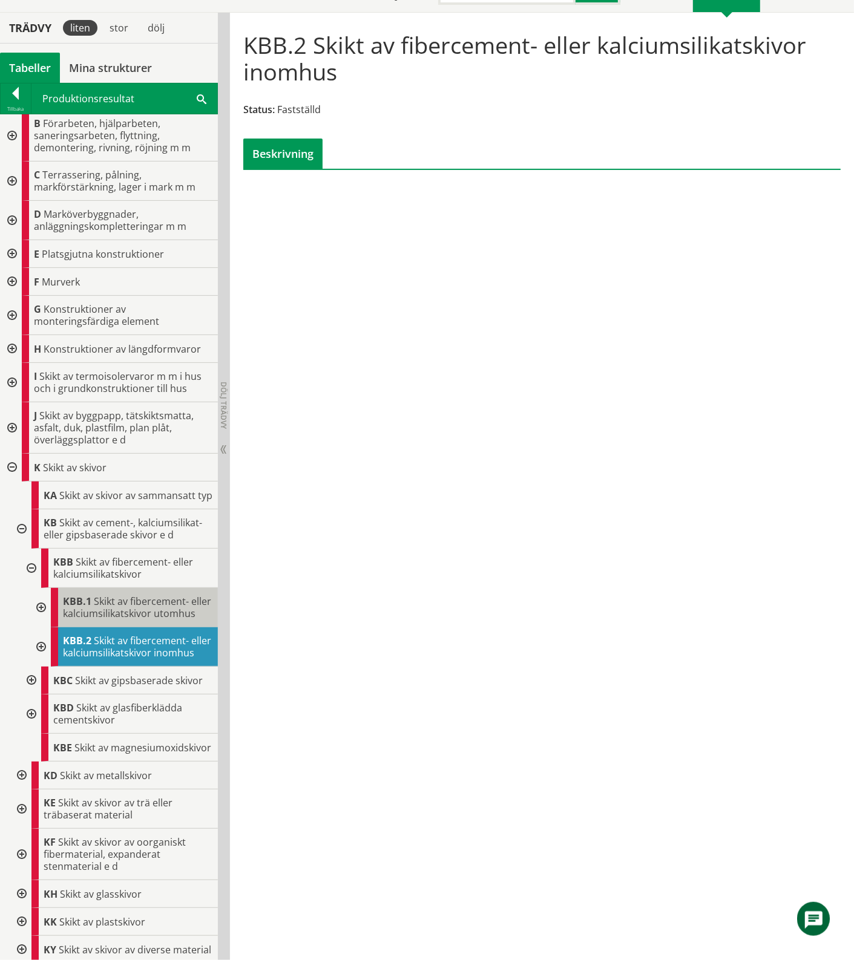
click at [118, 627] on div "KBB.1 Skikt av fibercement- eller kalciumsilikatskivor utomhus" at bounding box center [134, 607] width 167 height 39
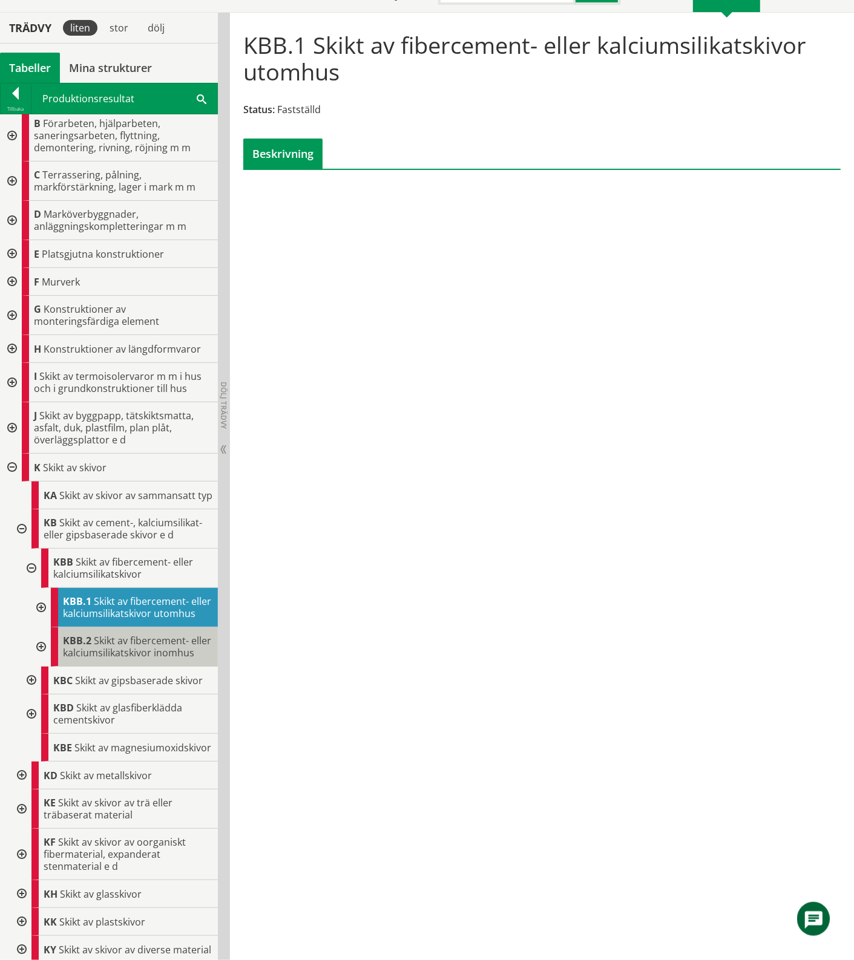
click at [120, 659] on span "Skikt av fibercement- eller kalciumsilikatskivor inomhus" at bounding box center [137, 646] width 148 height 25
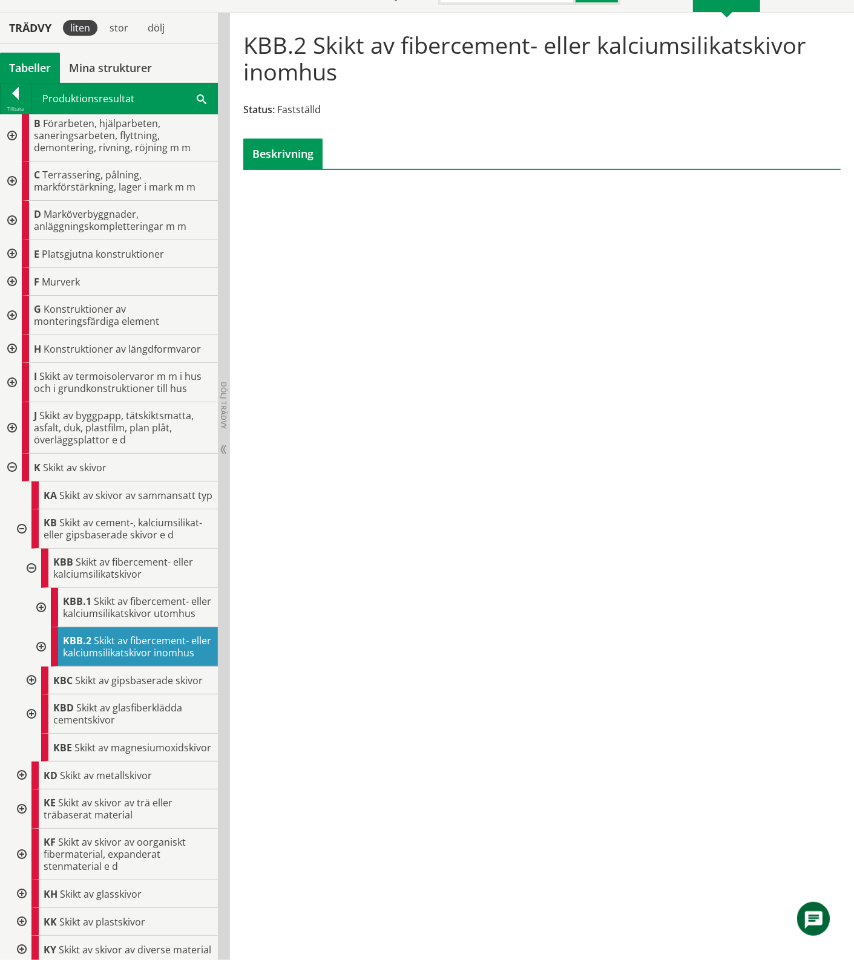
click at [43, 667] on div at bounding box center [40, 646] width 22 height 39
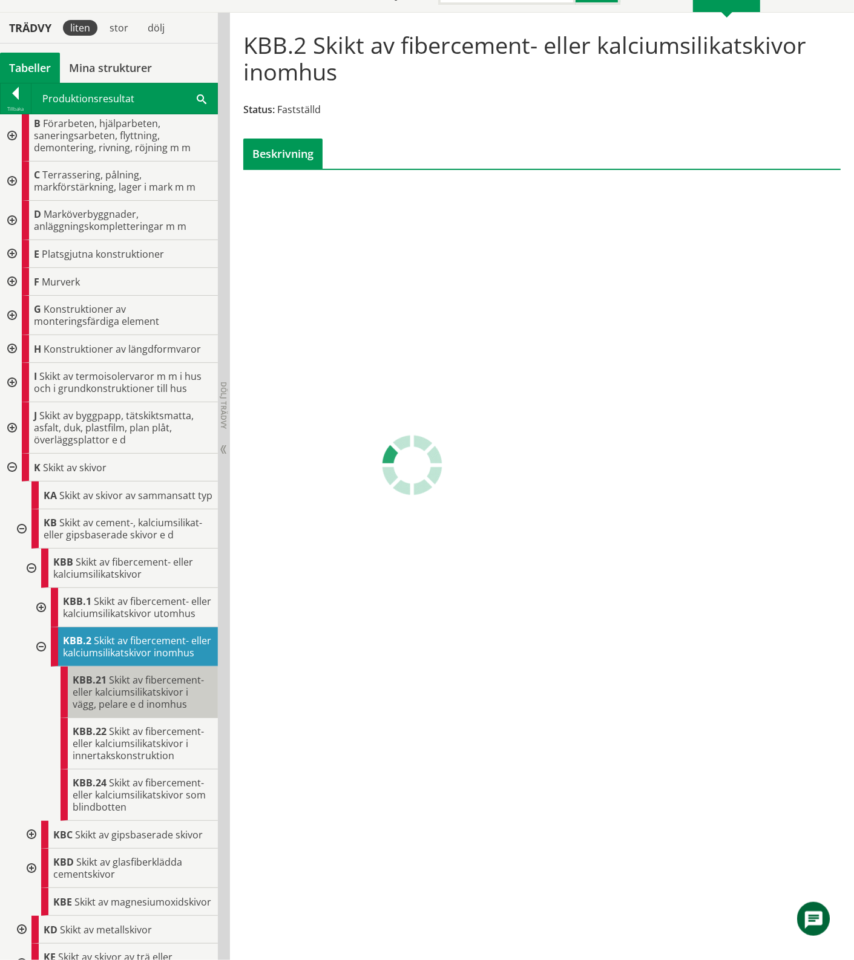
click at [110, 711] on span "Skikt av fibercement- eller kalciumsilikatskivor i vägg, pelare e d inomhus" at bounding box center [138, 692] width 131 height 38
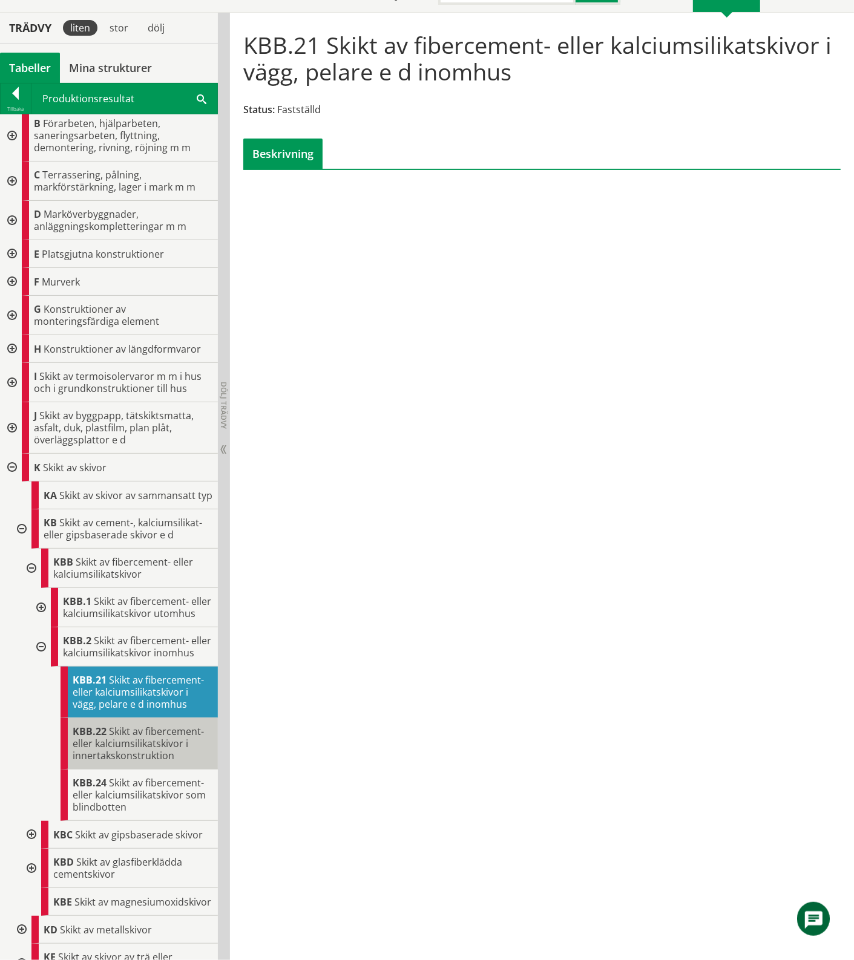
click at [146, 762] on span "Skikt av fibercement- eller kalciumsilikatskivor i innertakskonstruktion" at bounding box center [138, 744] width 131 height 38
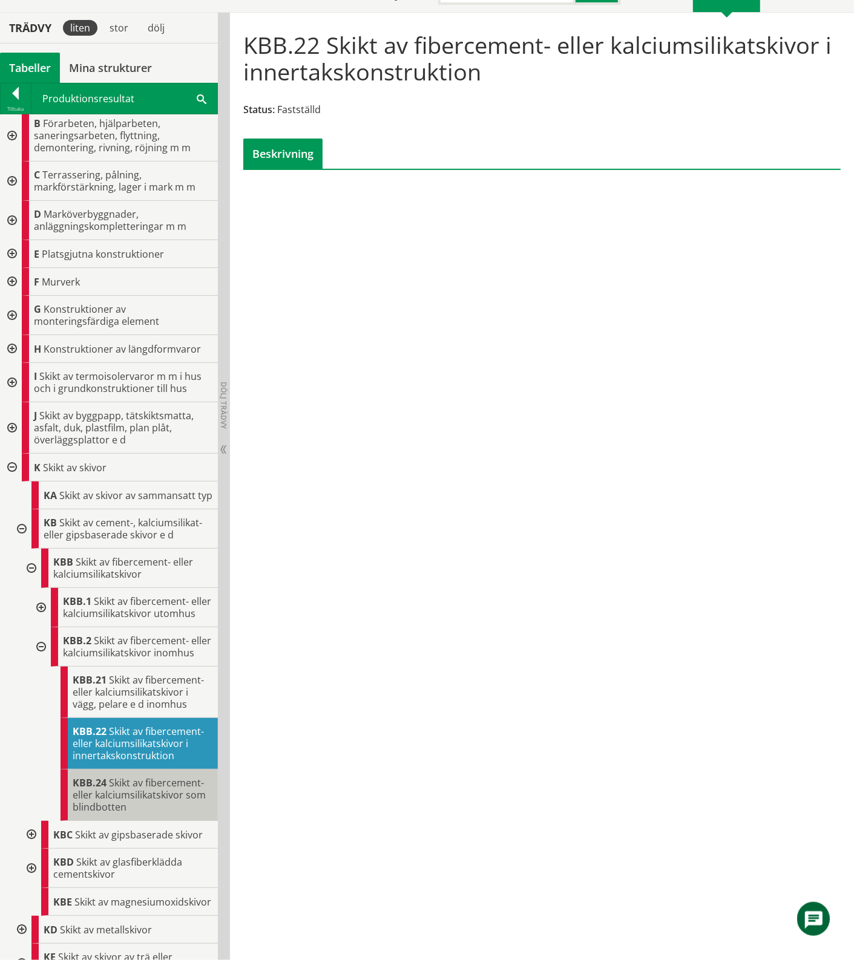
click at [139, 814] on span "Skikt av fibercement- eller kalciumsilikatskivor som blindbotten" at bounding box center [139, 795] width 133 height 38
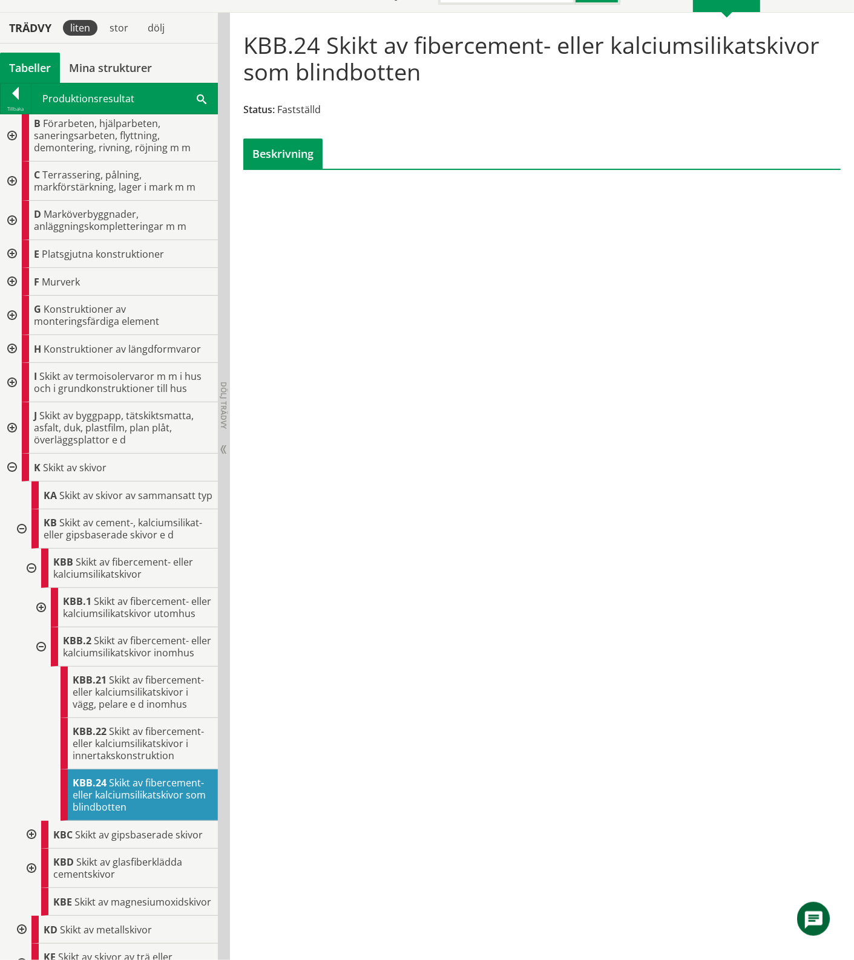
click at [39, 667] on div at bounding box center [40, 646] width 22 height 39
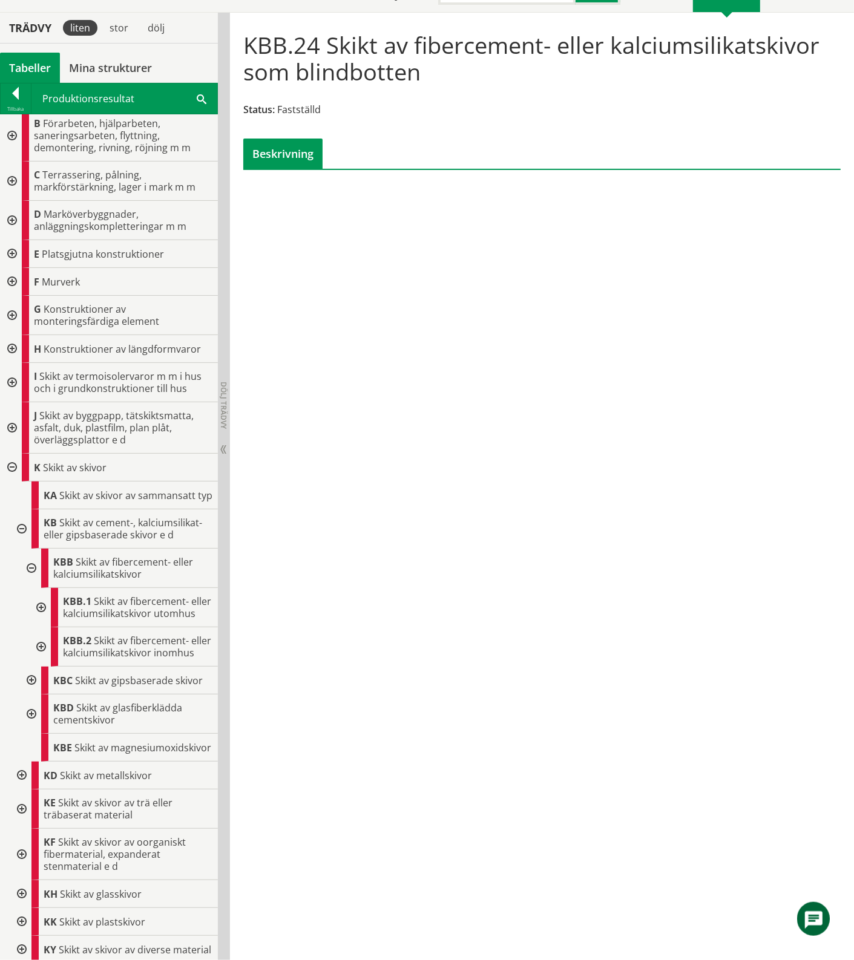
click at [26, 581] on div at bounding box center [30, 568] width 22 height 39
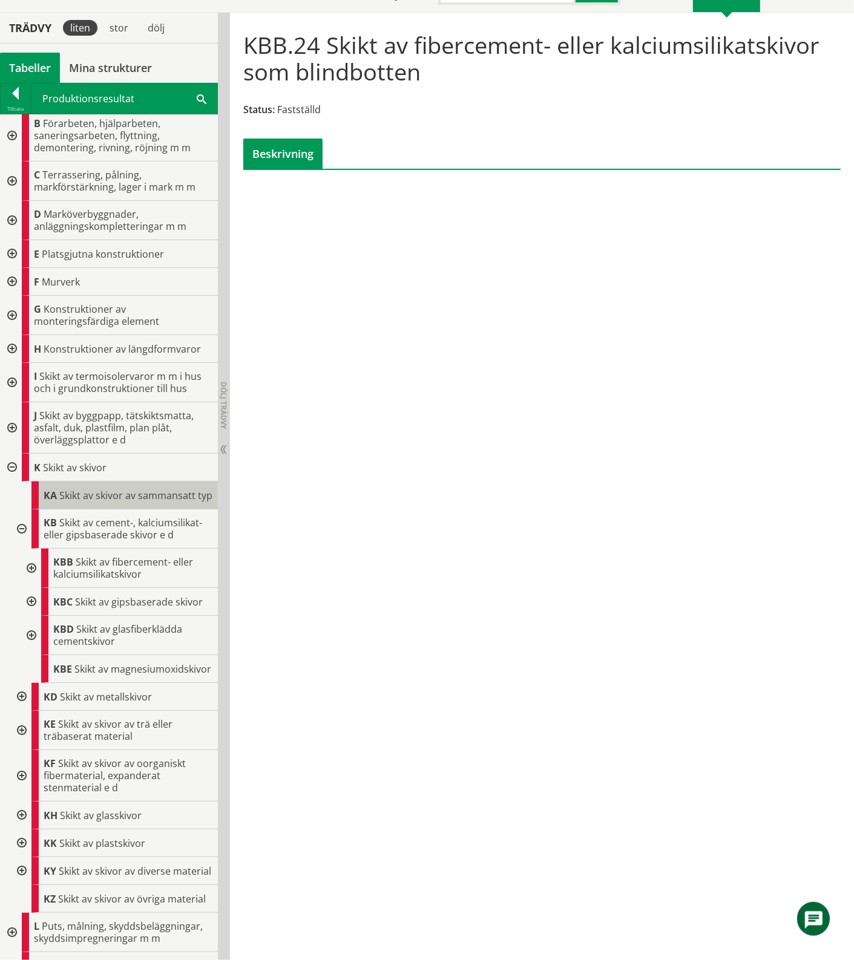
click at [83, 500] on span "Skikt av skivor av sammansatt typ" at bounding box center [135, 495] width 153 height 13
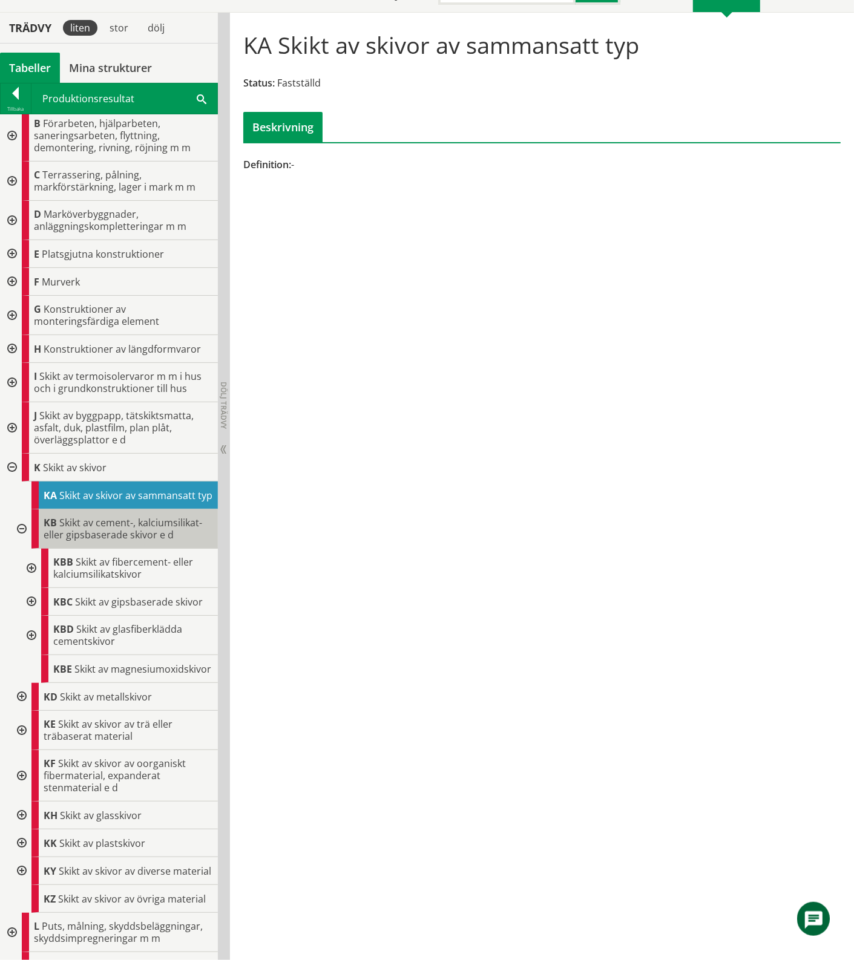
click at [97, 540] on span "Skikt av cement-, kalciumsilikat- eller gipsbaserade skivor e d" at bounding box center [123, 528] width 159 height 25
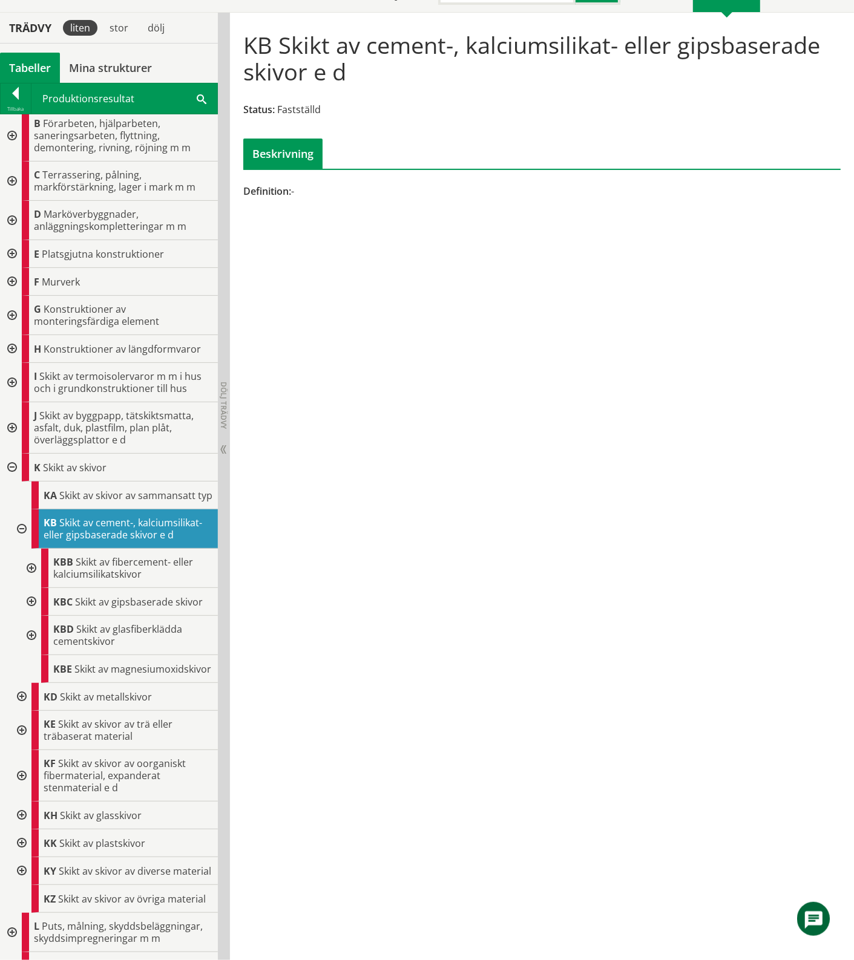
click at [14, 536] on div at bounding box center [21, 528] width 22 height 39
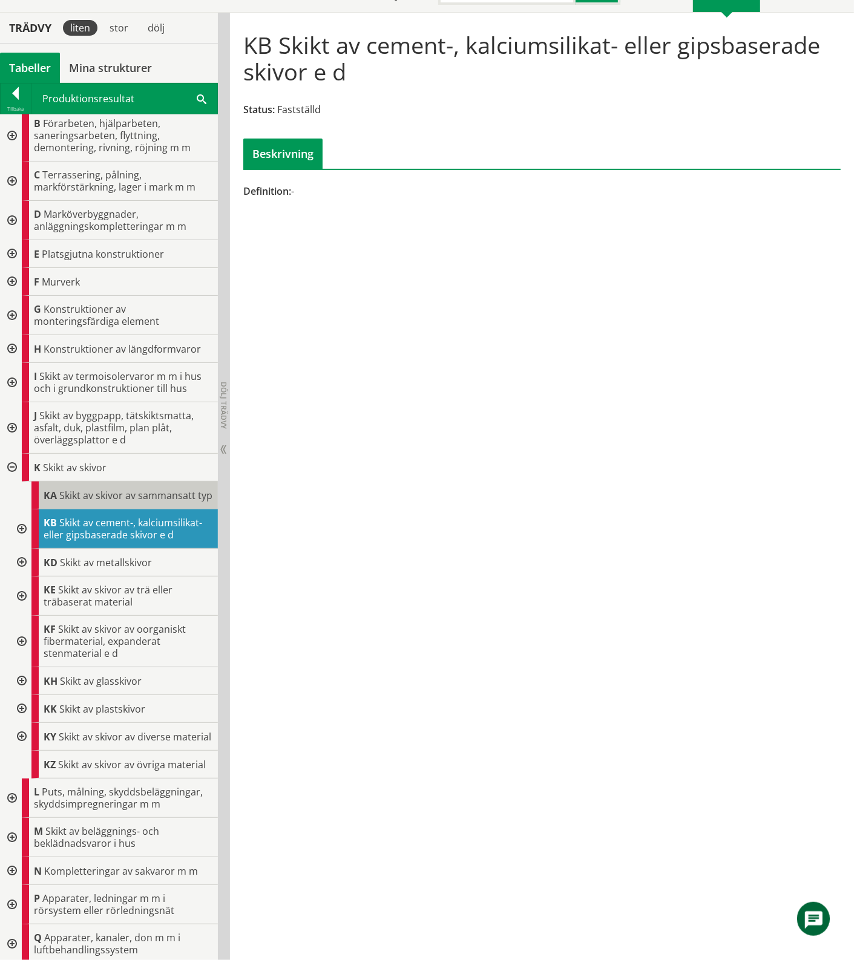
click at [62, 509] on div "KA Skikt av skivor av sammansatt typ" at bounding box center [124, 496] width 186 height 28
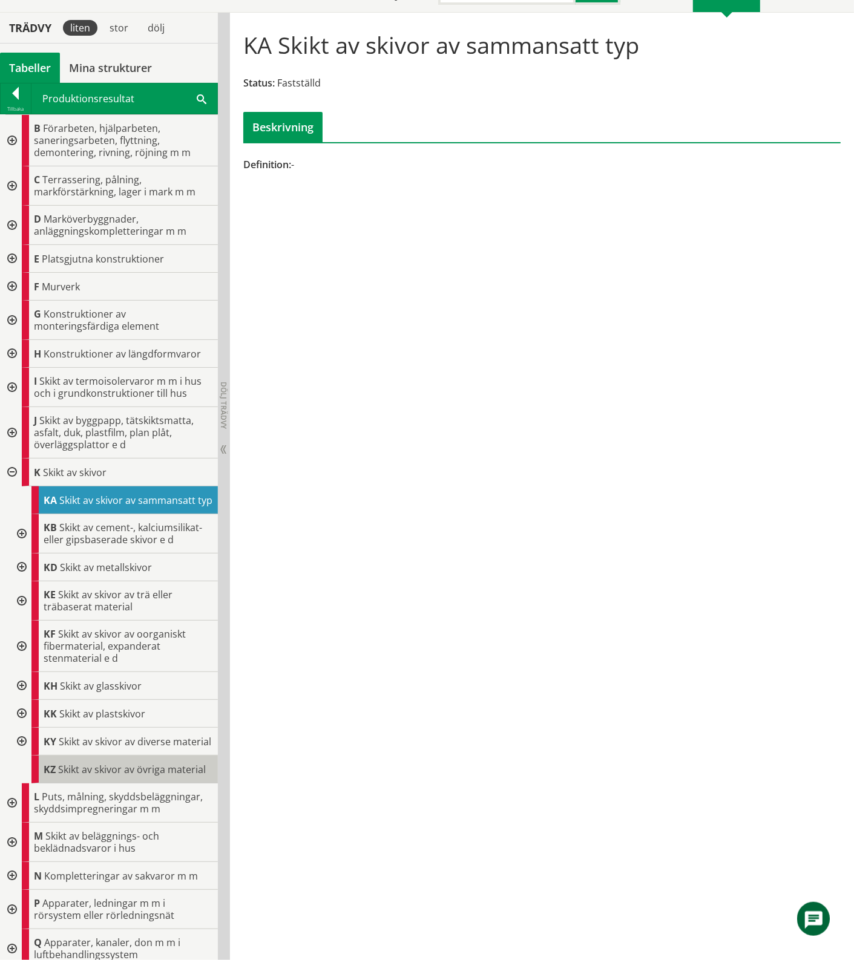
click at [117, 776] on span "Skikt av skivor av övriga material" at bounding box center [132, 769] width 148 height 13
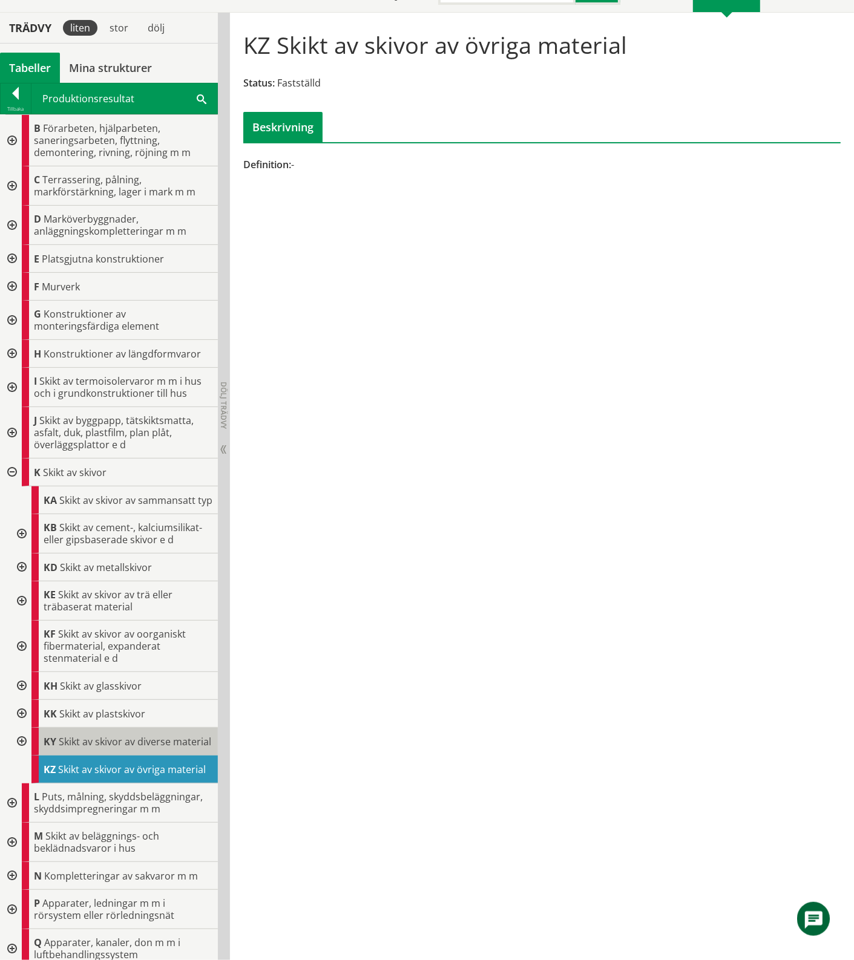
click at [103, 748] on span "Skikt av skivor av diverse material" at bounding box center [135, 741] width 152 height 13
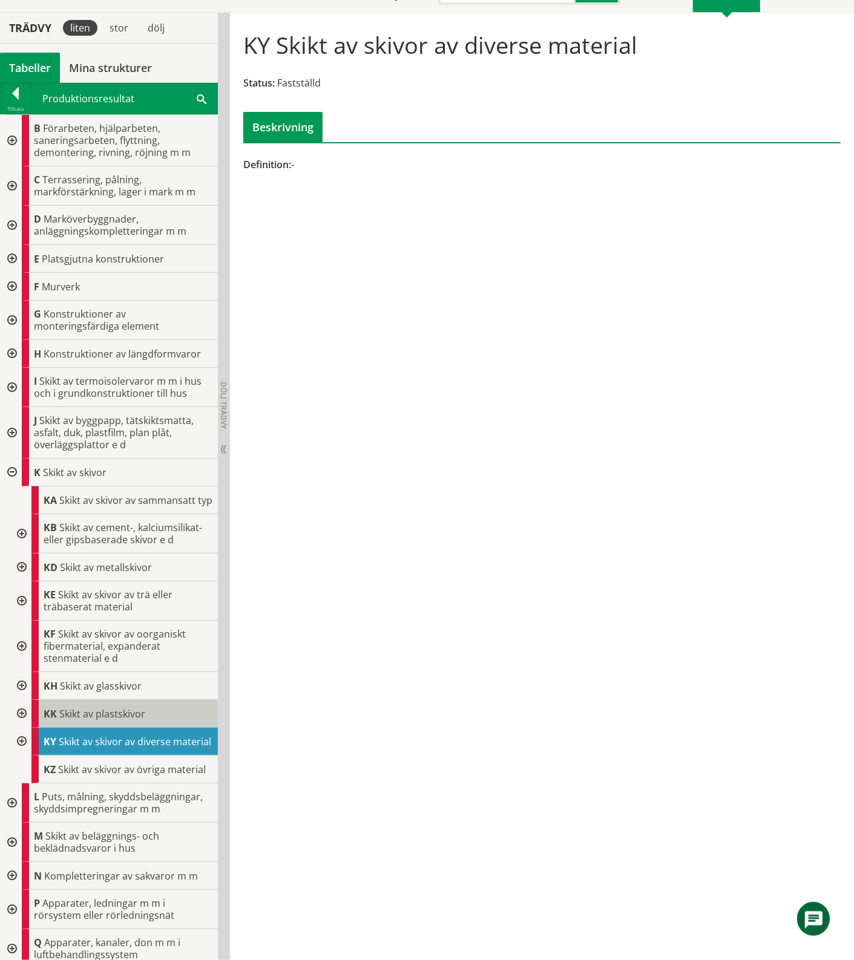
click at [68, 721] on span "Skikt av plastskivor" at bounding box center [102, 713] width 86 height 13
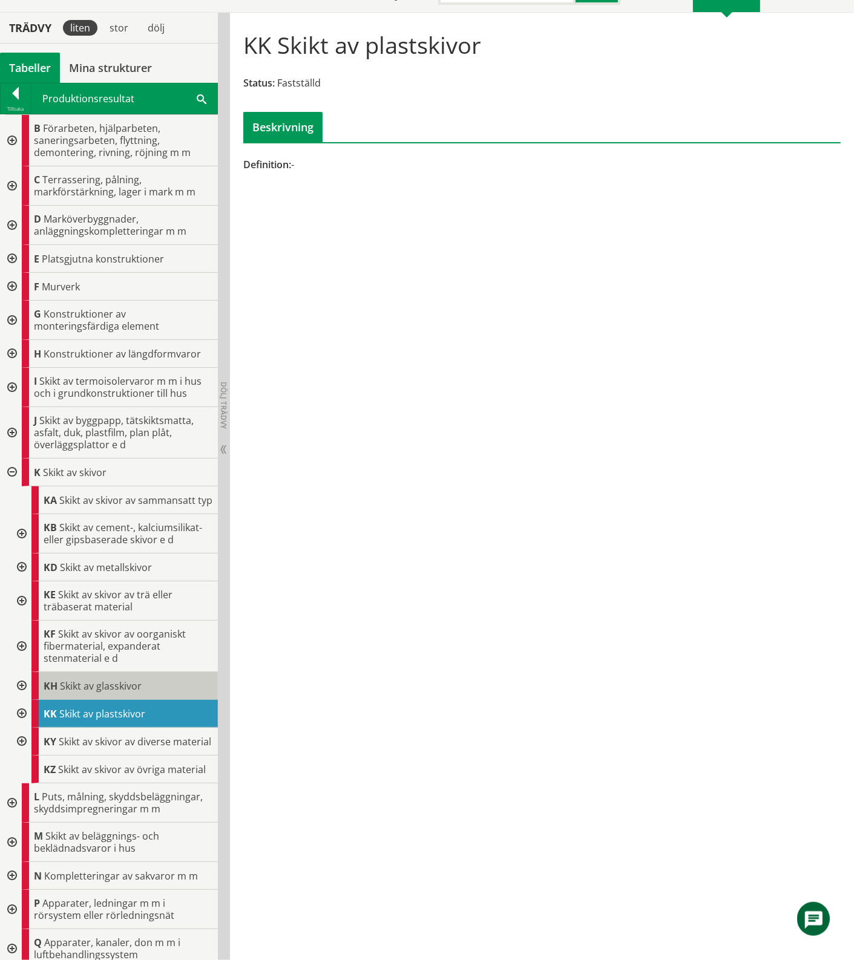
click at [91, 693] on span "Skikt av glasskivor" at bounding box center [101, 685] width 82 height 13
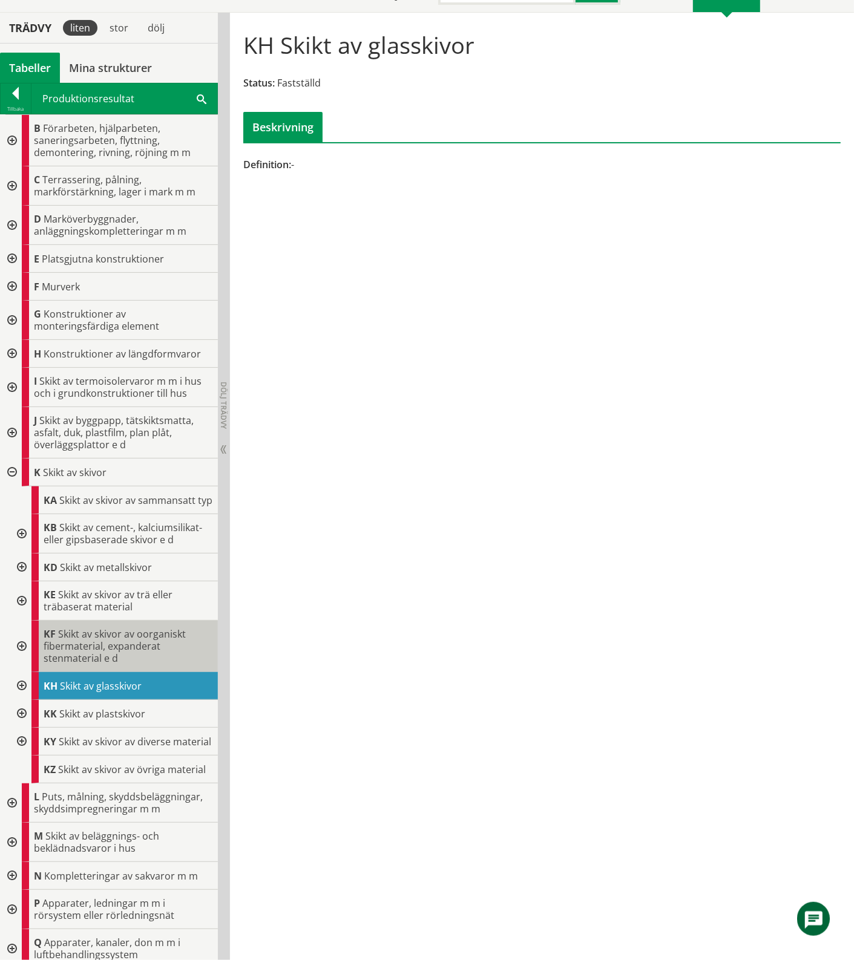
click at [112, 665] on span "Skikt av skivor av oorganiskt fibermaterial, expanderat stenmaterial e d" at bounding box center [115, 646] width 142 height 38
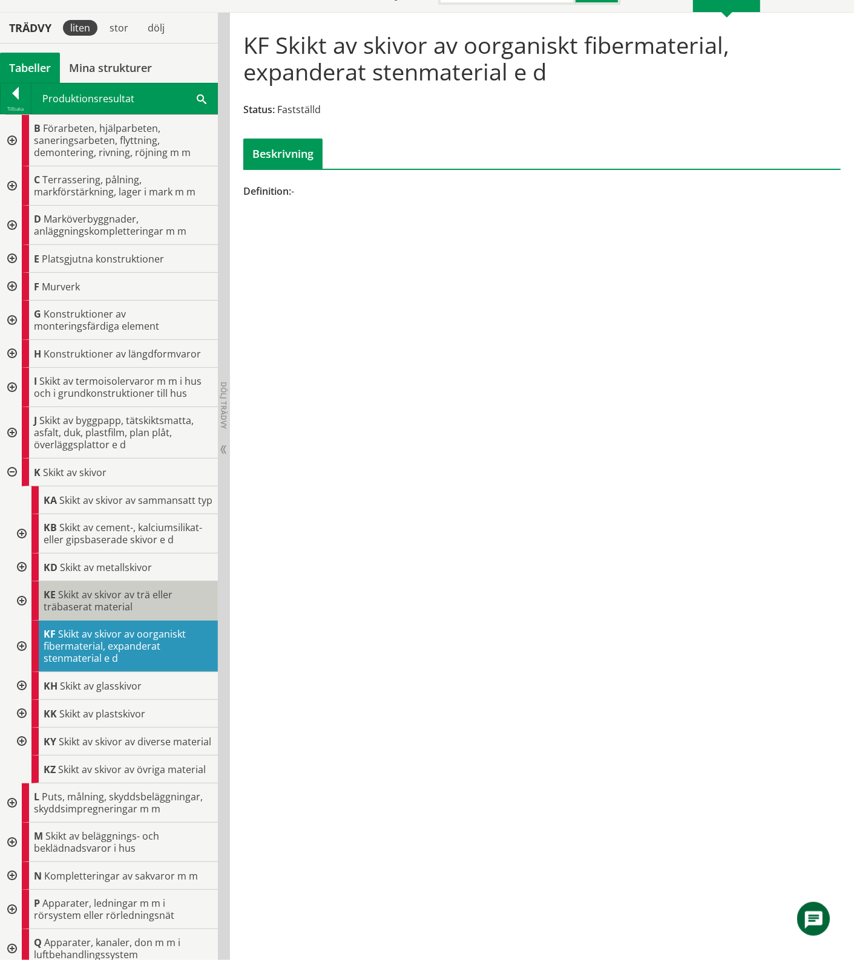
click at [102, 621] on div "KE Skikt av skivor av trä eller träbaserat material" at bounding box center [124, 600] width 186 height 39
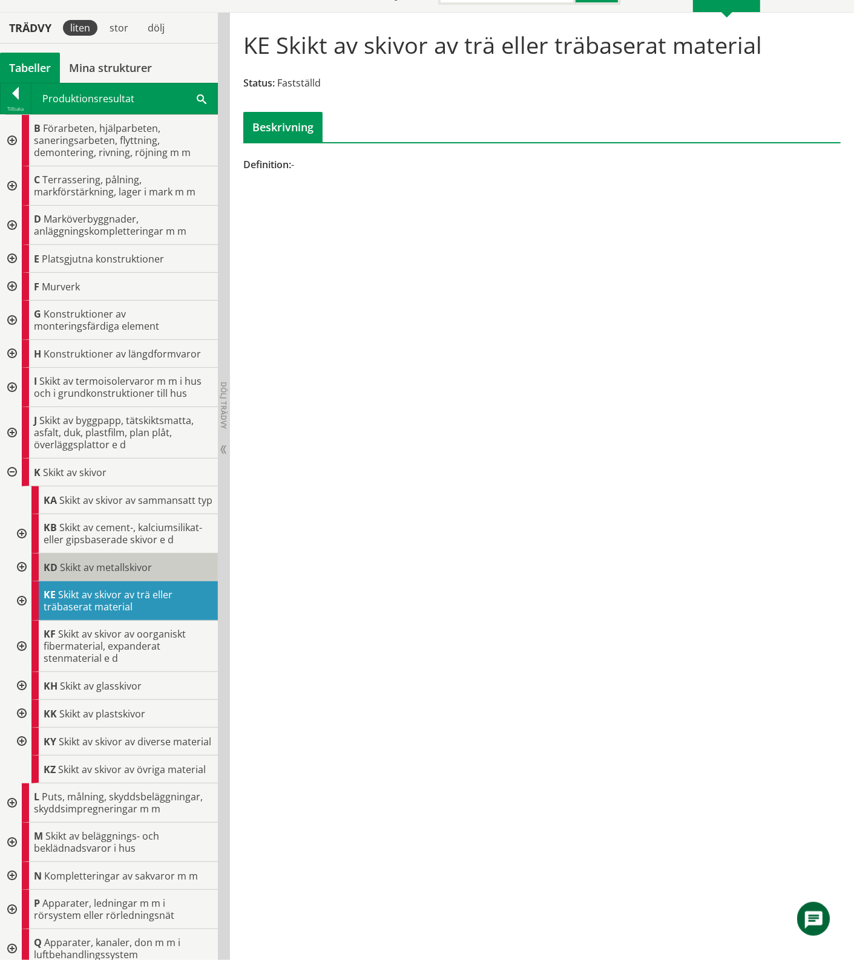
click at [96, 574] on span "Skikt av metallskivor" at bounding box center [106, 567] width 92 height 13
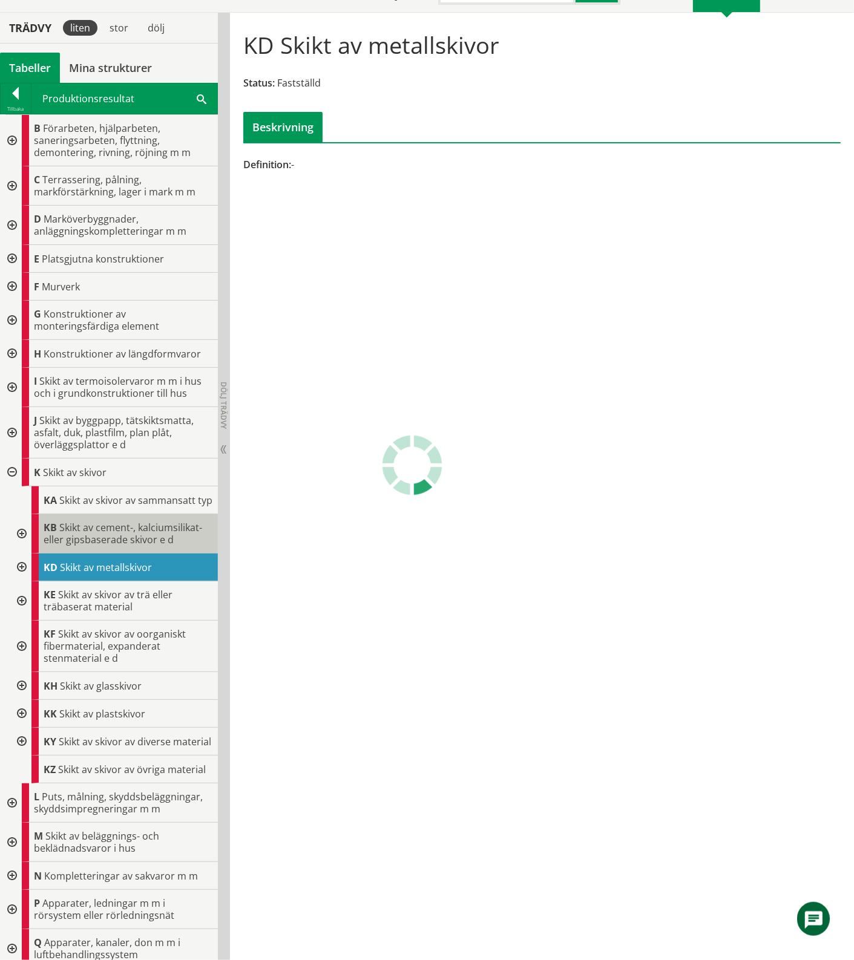
click at [96, 546] on span "Skikt av cement-, kalciumsilikat- eller gipsbaserade skivor e d" at bounding box center [123, 533] width 159 height 25
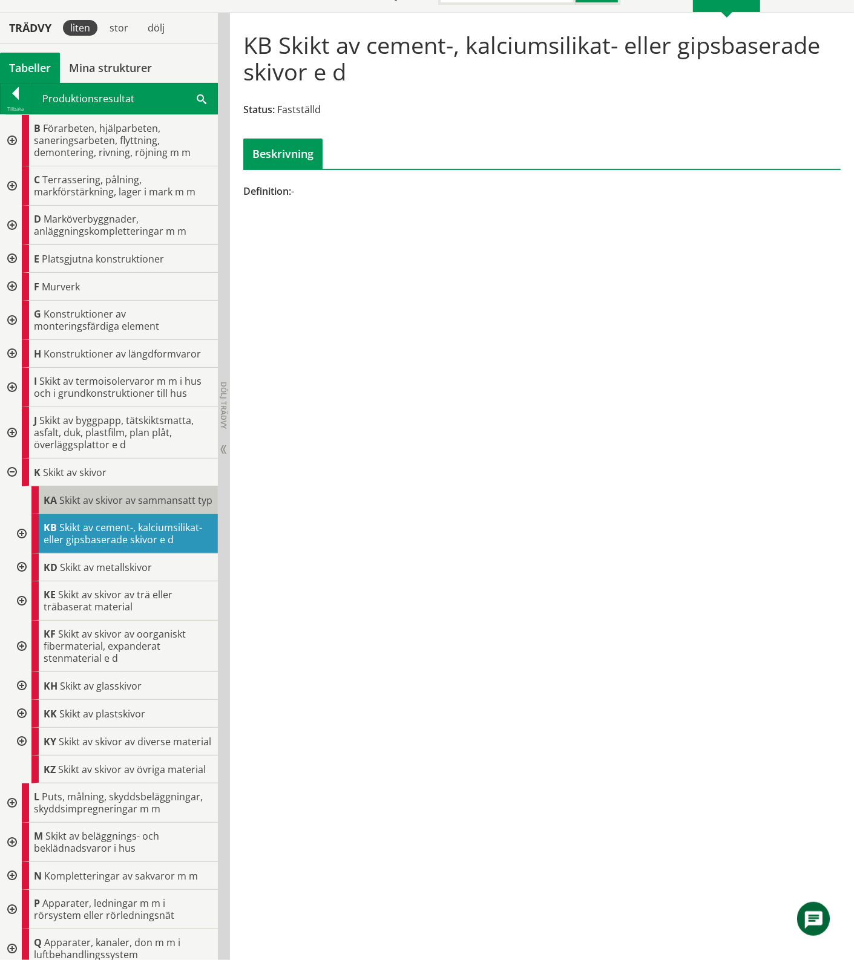
click at [98, 512] on div "KA Skikt av skivor av sammansatt typ" at bounding box center [124, 500] width 186 height 28
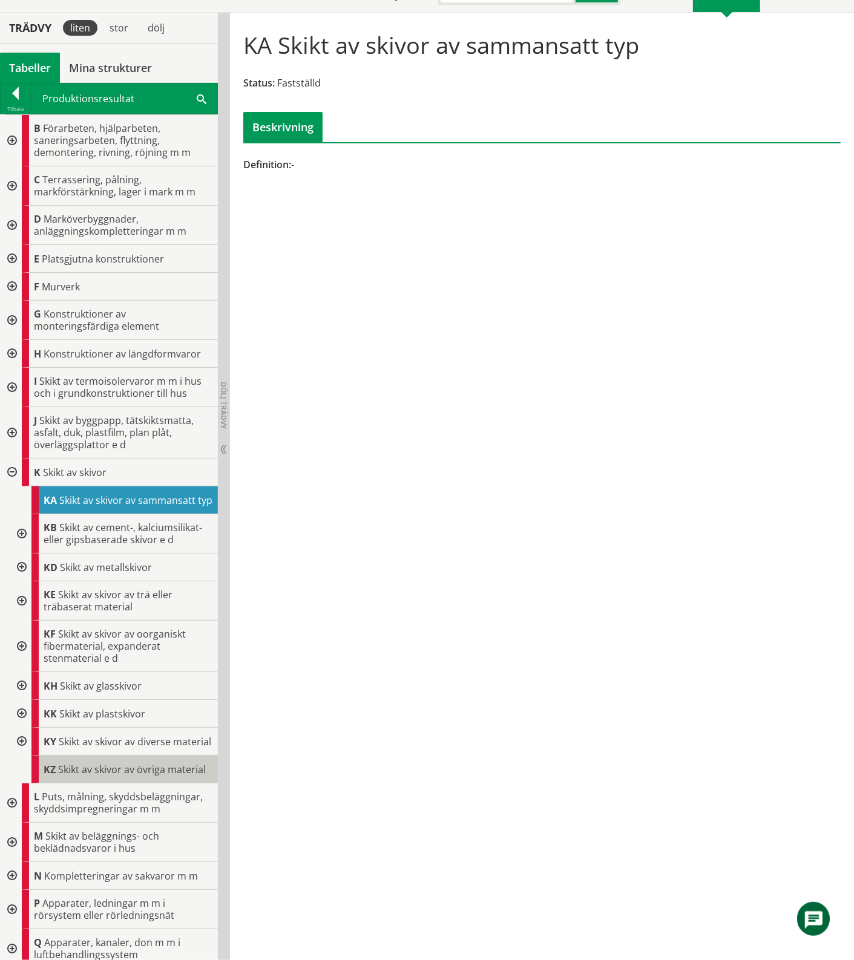
click at [99, 776] on span "Skikt av skivor av övriga material" at bounding box center [132, 769] width 148 height 13
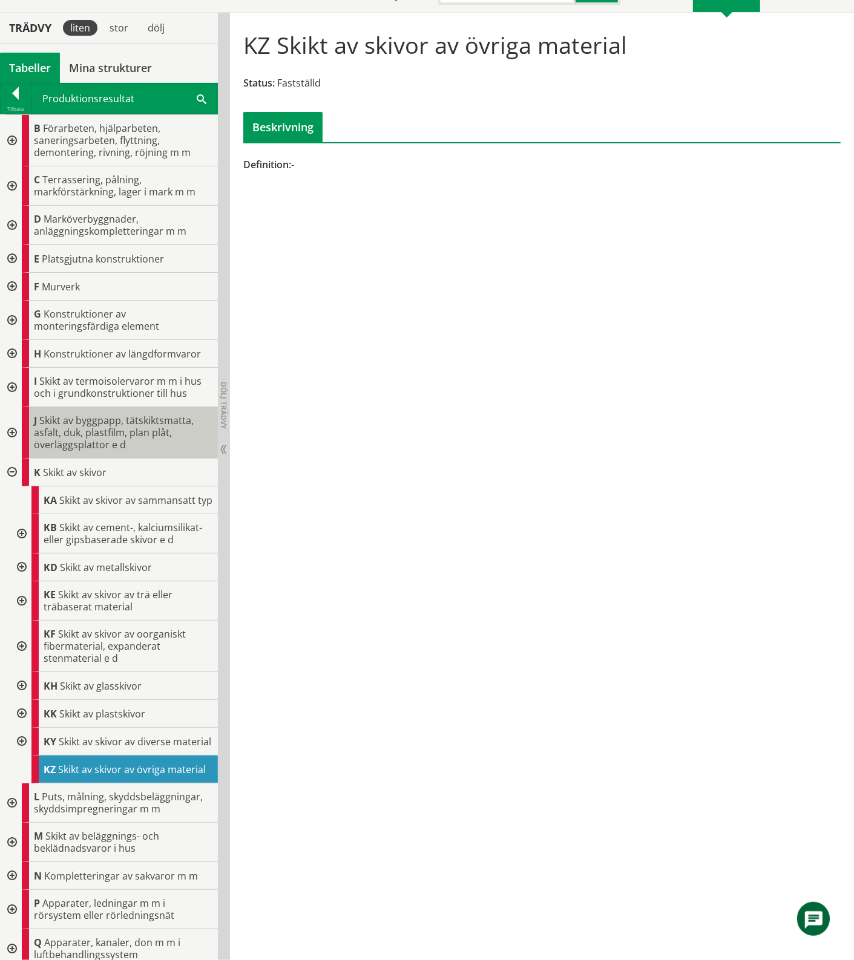
click at [91, 445] on span "Skikt av byggpapp, tätskiktsmatta, asfalt, duk, plastfilm, plan plåt, överläggs…" at bounding box center [114, 433] width 160 height 38
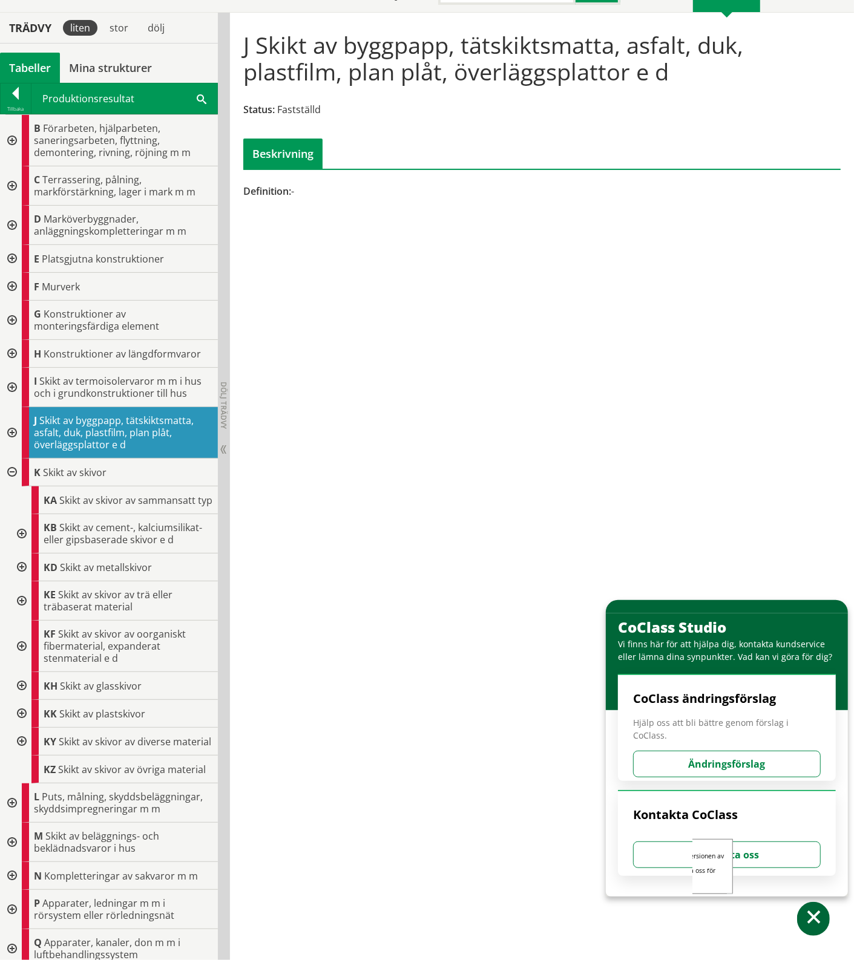
click at [820, 917] on span at bounding box center [814, 920] width 18 height 18
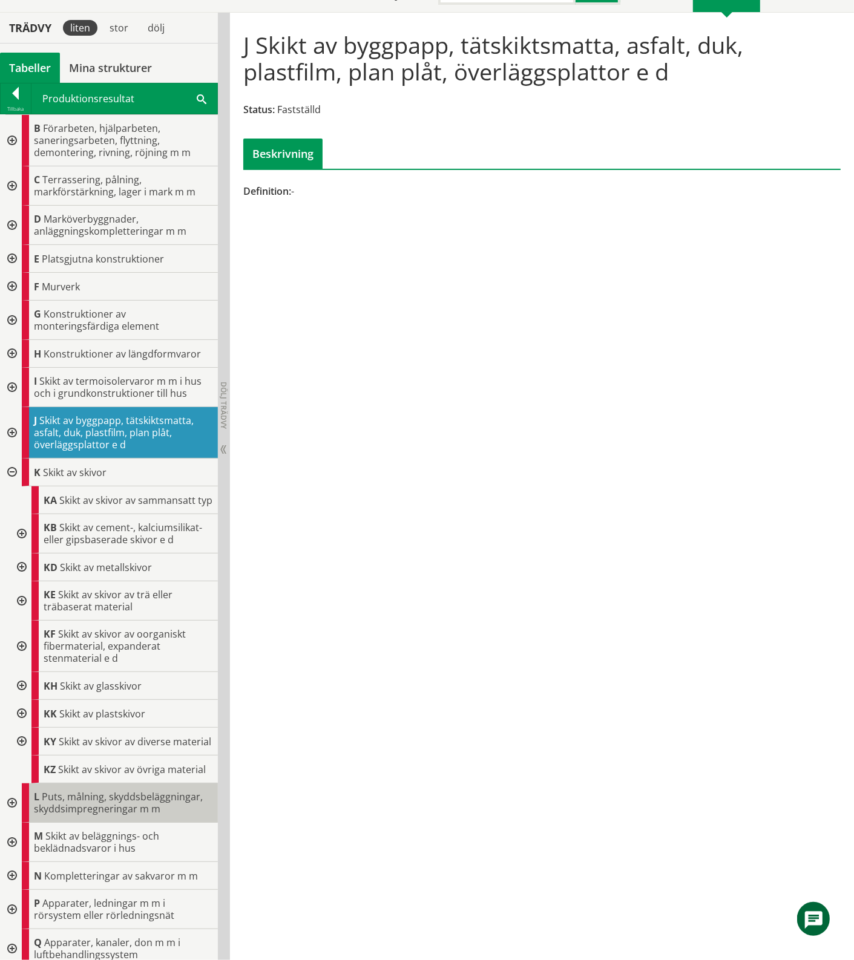
click at [93, 823] on div "L Puts, målning, skyddsbeläggningar, skyddsimpregneringar m m" at bounding box center [120, 803] width 196 height 39
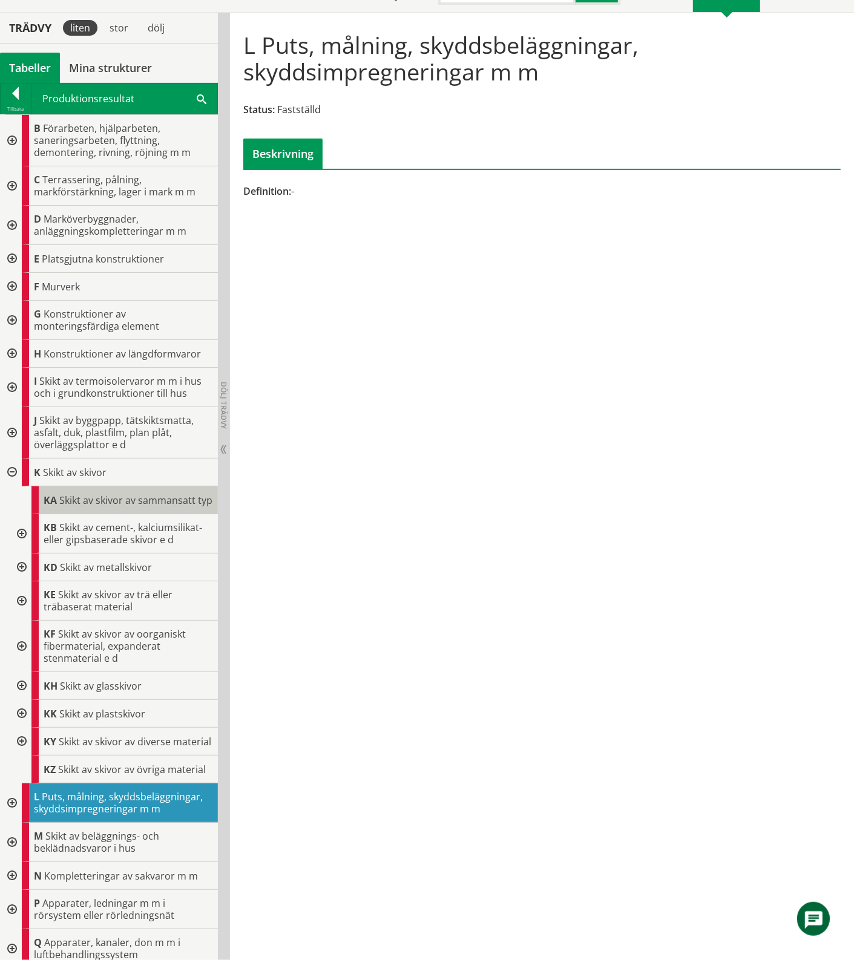
click at [98, 506] on span "Skikt av skivor av sammansatt typ" at bounding box center [135, 500] width 153 height 13
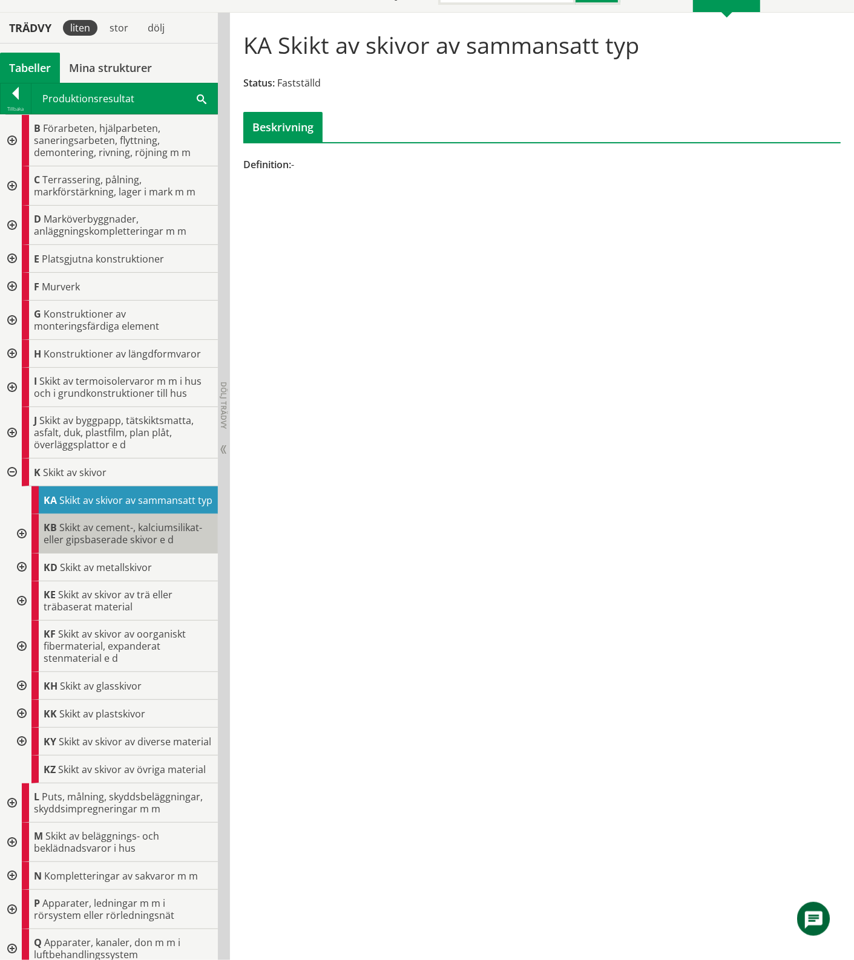
click at [122, 539] on span "Skikt av cement-, kalciumsilikat- eller gipsbaserade skivor e d" at bounding box center [123, 533] width 159 height 25
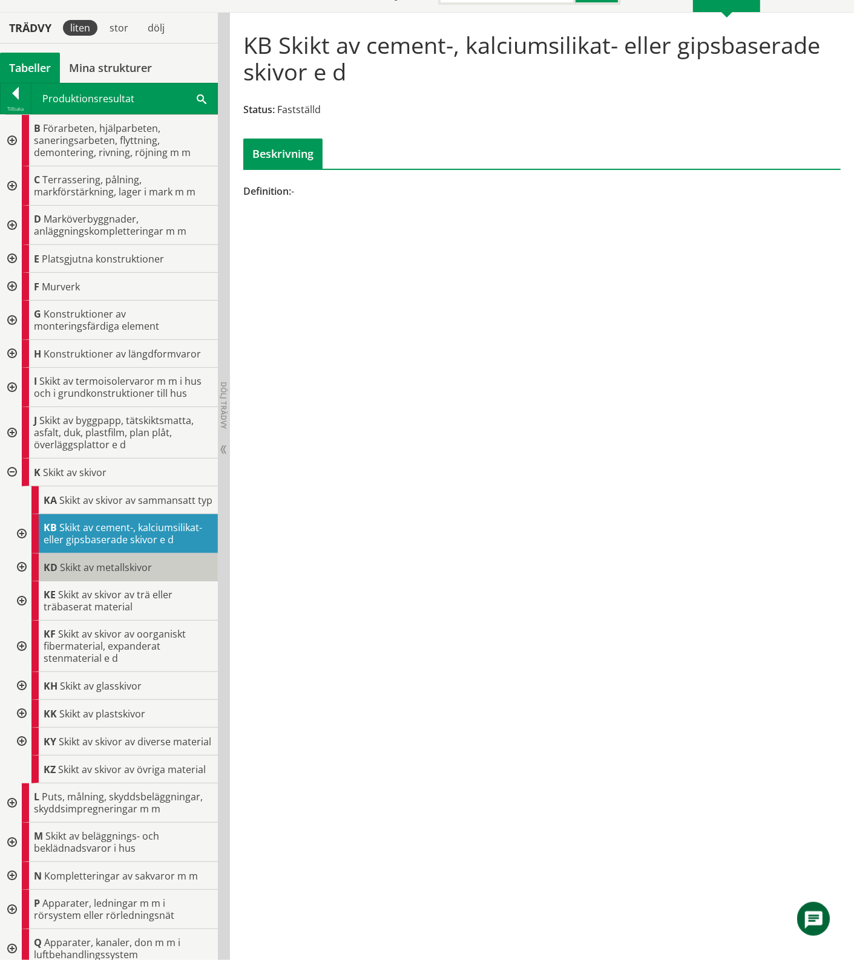
click at [115, 581] on div "KD Skikt av metallskivor" at bounding box center [124, 568] width 186 height 28
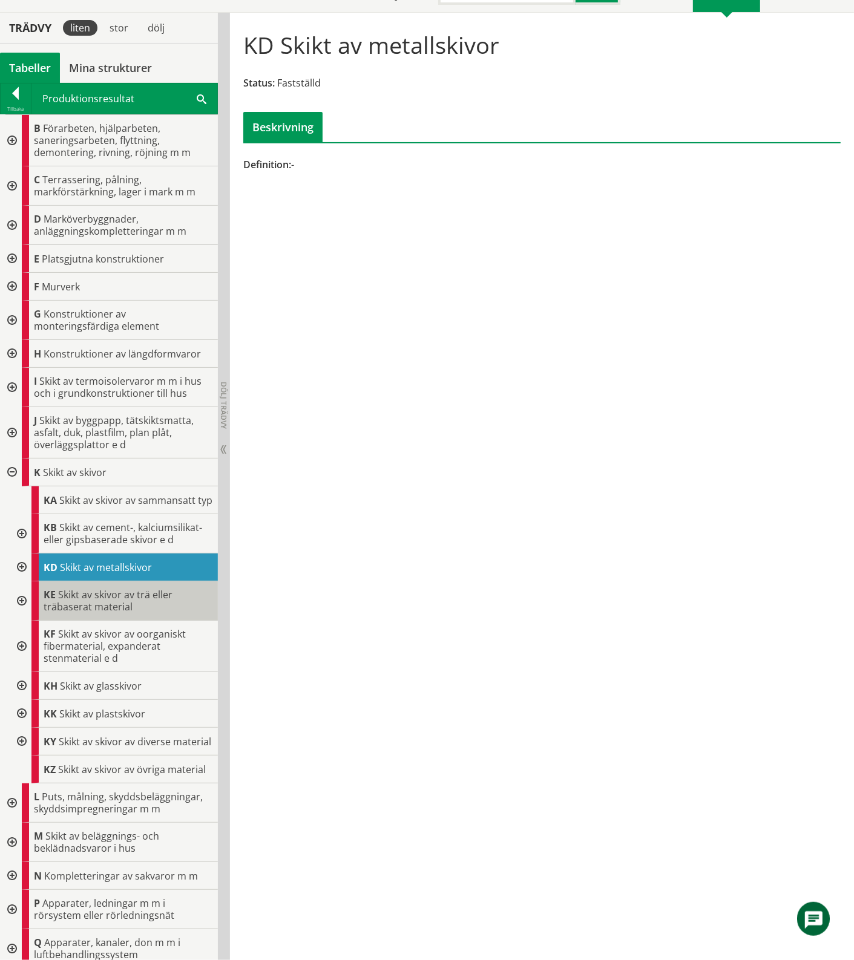
click at [107, 603] on span "Skikt av skivor av trä eller träbaserat material" at bounding box center [108, 600] width 129 height 25
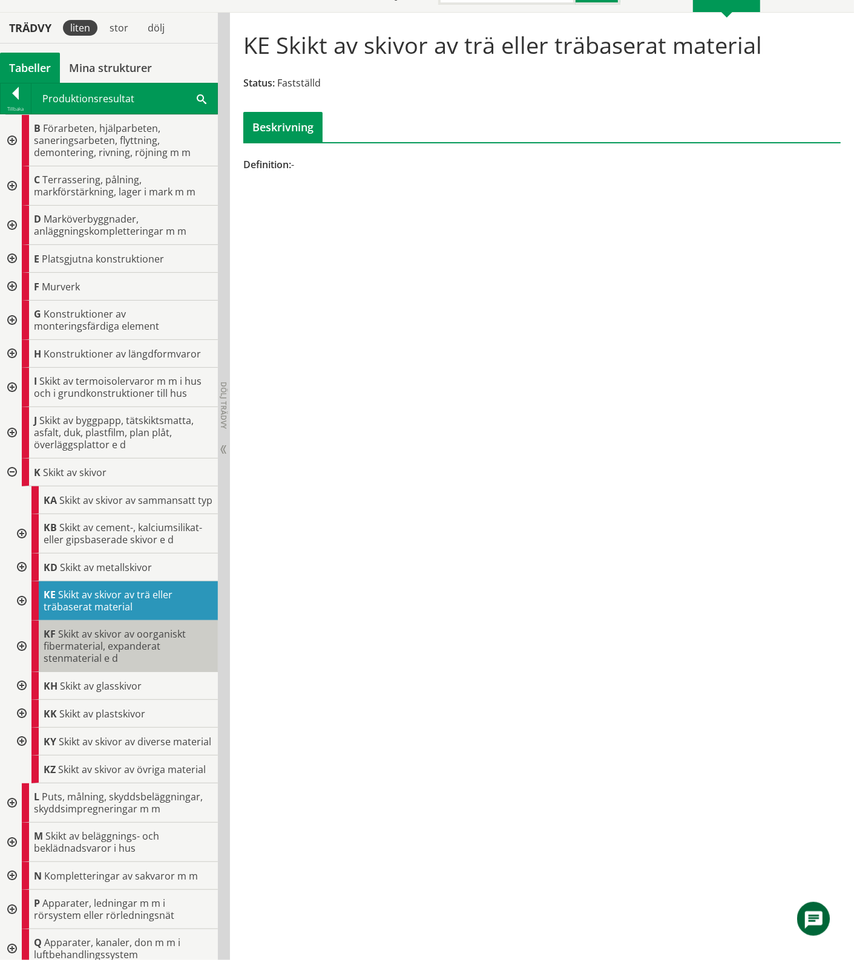
click at [108, 652] on span "Skikt av skivor av oorganiskt fibermaterial, expanderat stenmaterial e d" at bounding box center [115, 646] width 142 height 38
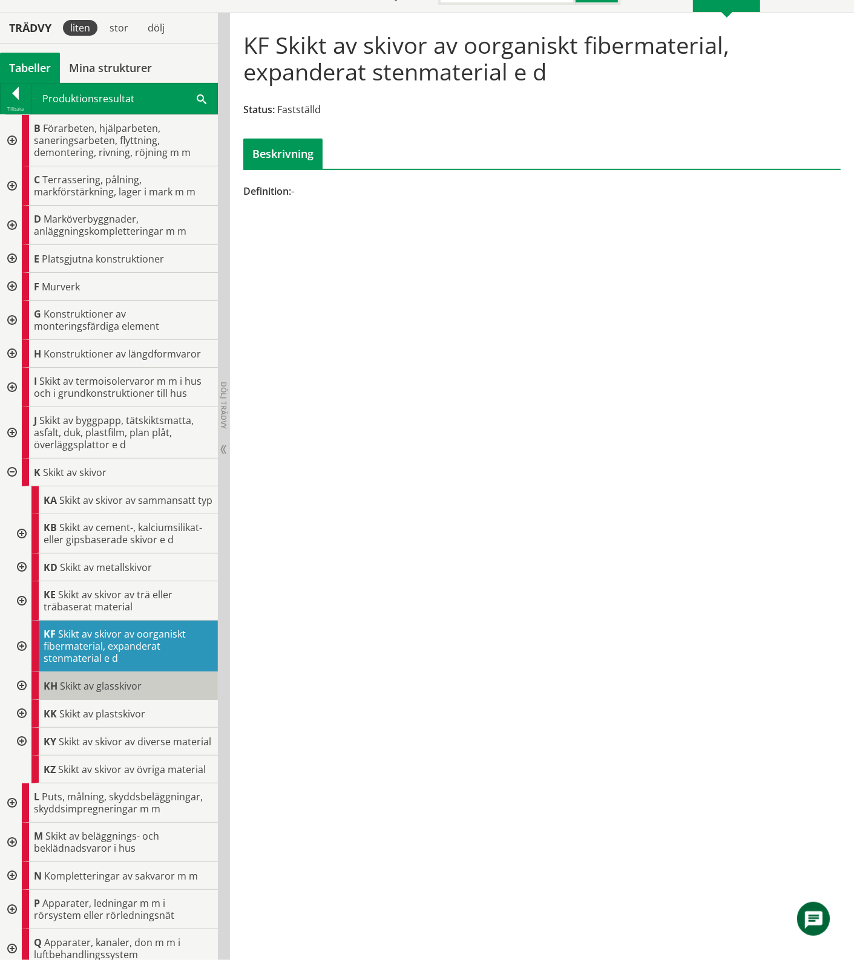
click at [105, 693] on span "Skikt av glasskivor" at bounding box center [101, 685] width 82 height 13
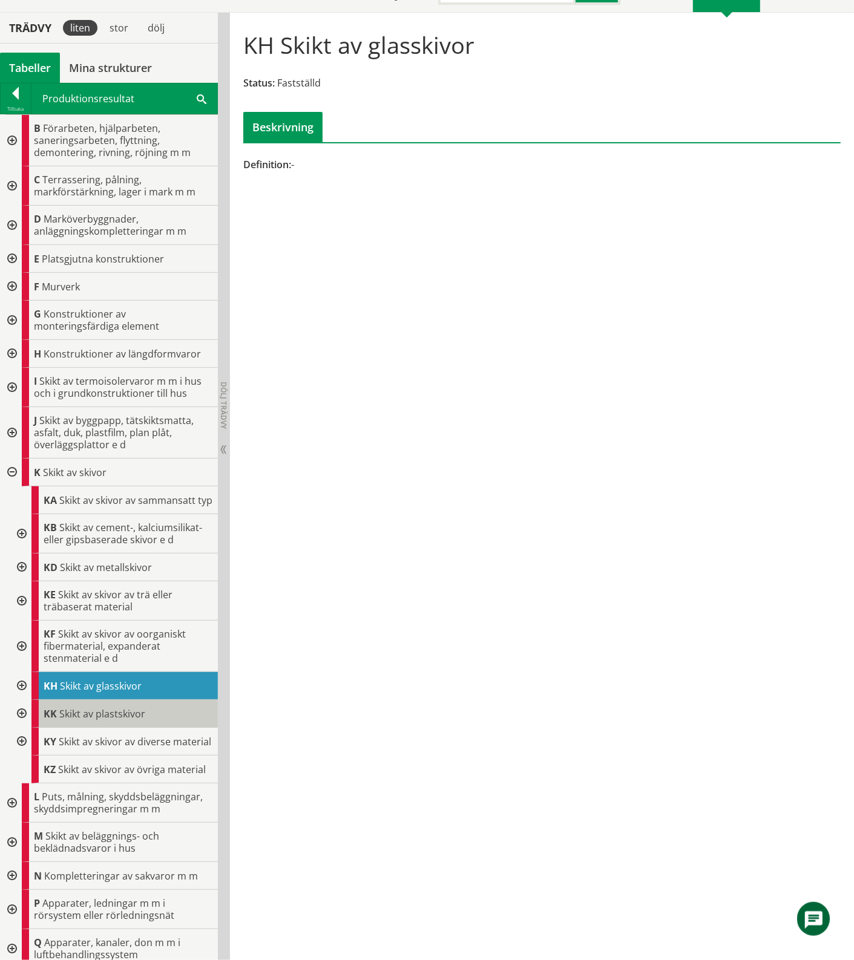
click at [103, 721] on span "Skikt av plastskivor" at bounding box center [102, 713] width 86 height 13
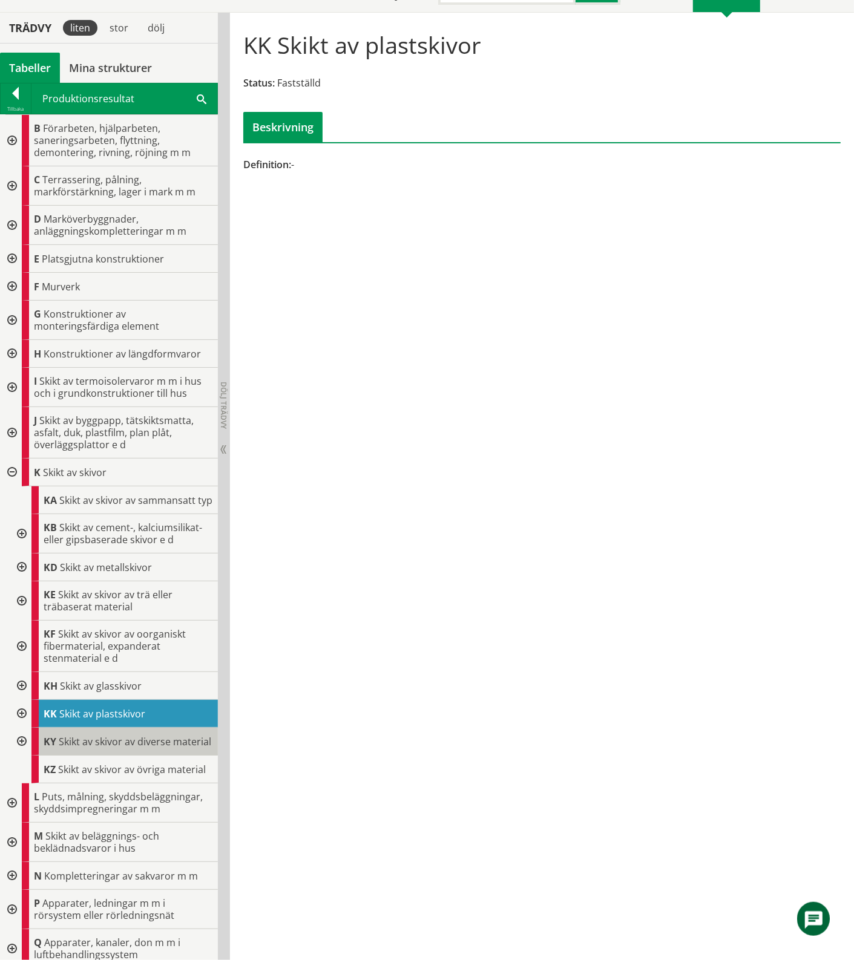
click at [106, 756] on div "KY Skikt av skivor av diverse material" at bounding box center [124, 742] width 186 height 28
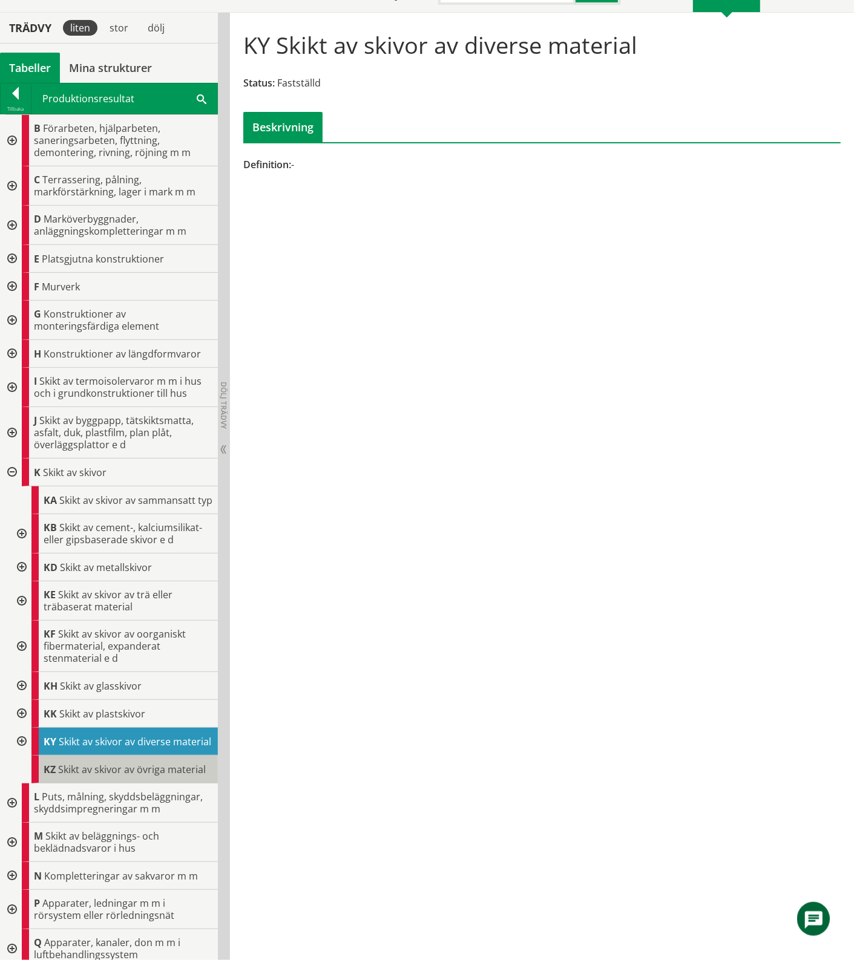
click at [105, 776] on span "Skikt av skivor av övriga material" at bounding box center [132, 769] width 148 height 13
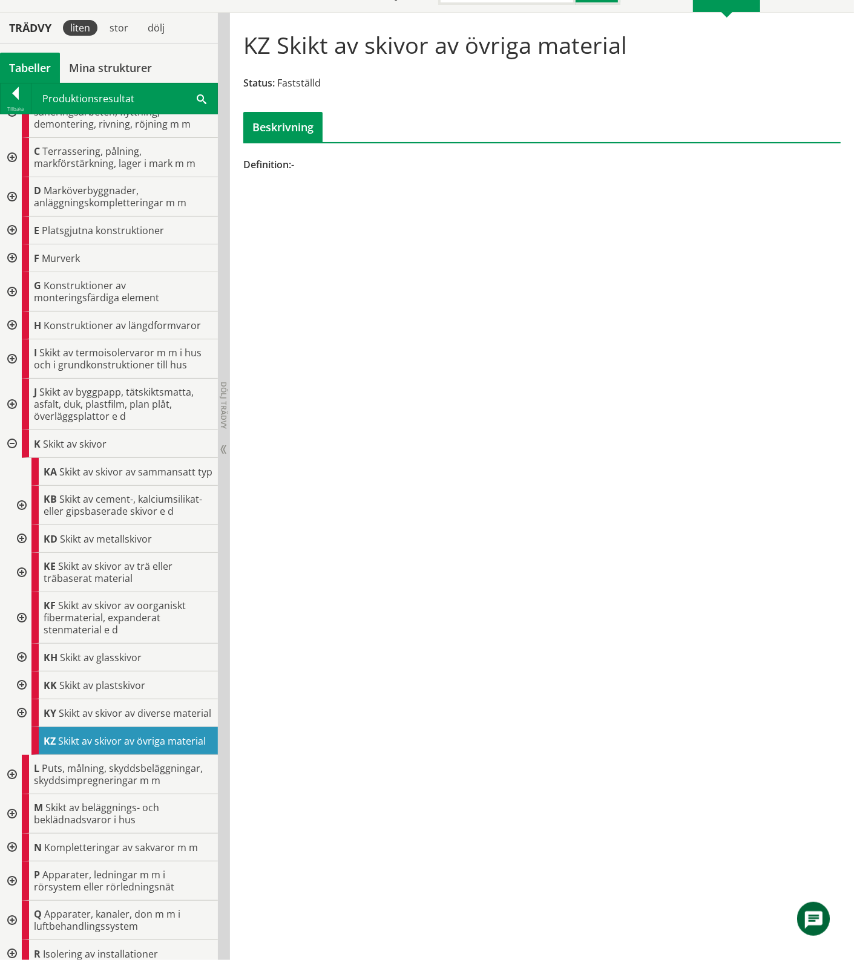
scroll to position [29, 0]
